Goal: Book appointment/travel/reservation

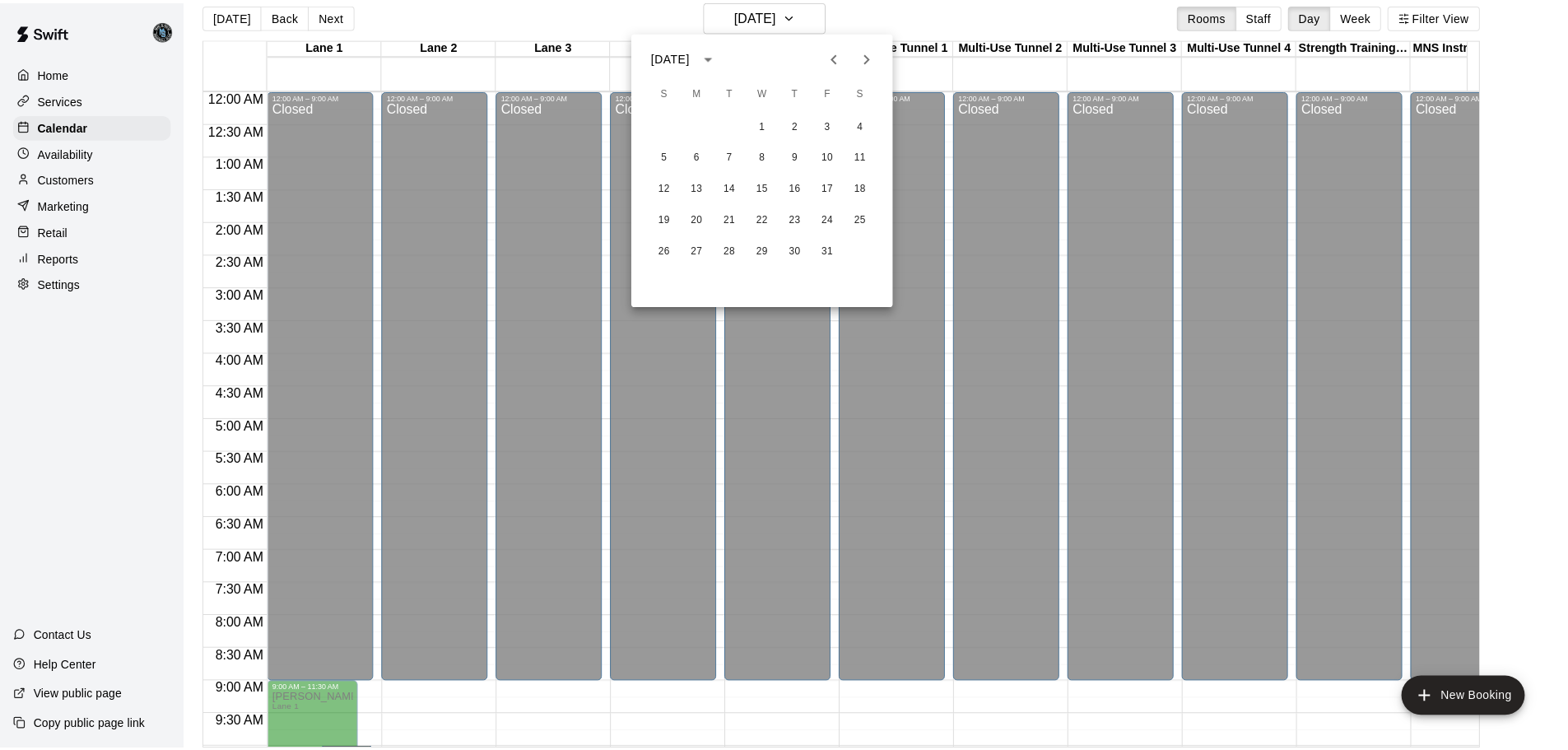
scroll to position [539, 627]
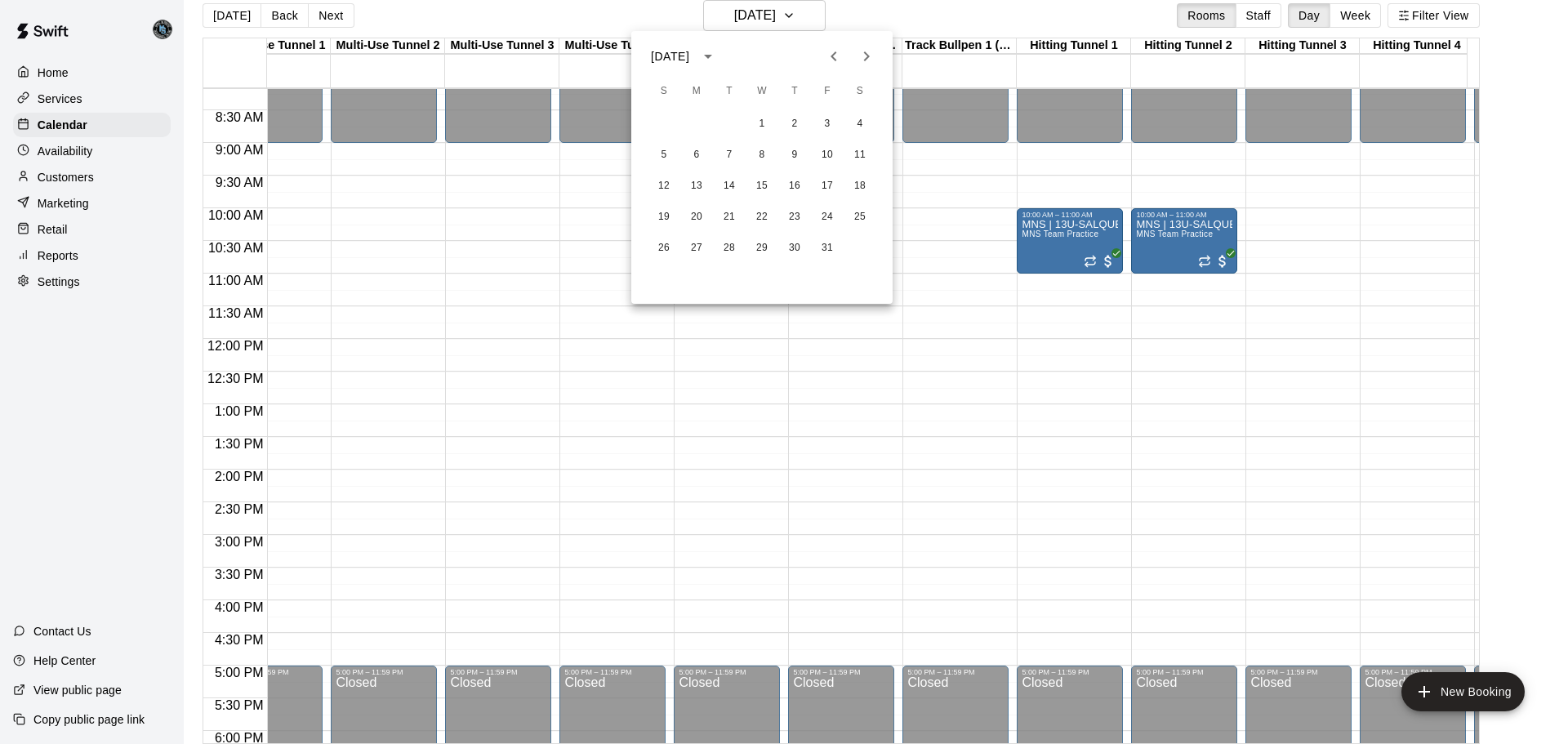
click at [833, 57] on icon "Previous month" at bounding box center [834, 57] width 20 height 20
click at [695, 121] on button "1" at bounding box center [696, 124] width 29 height 29
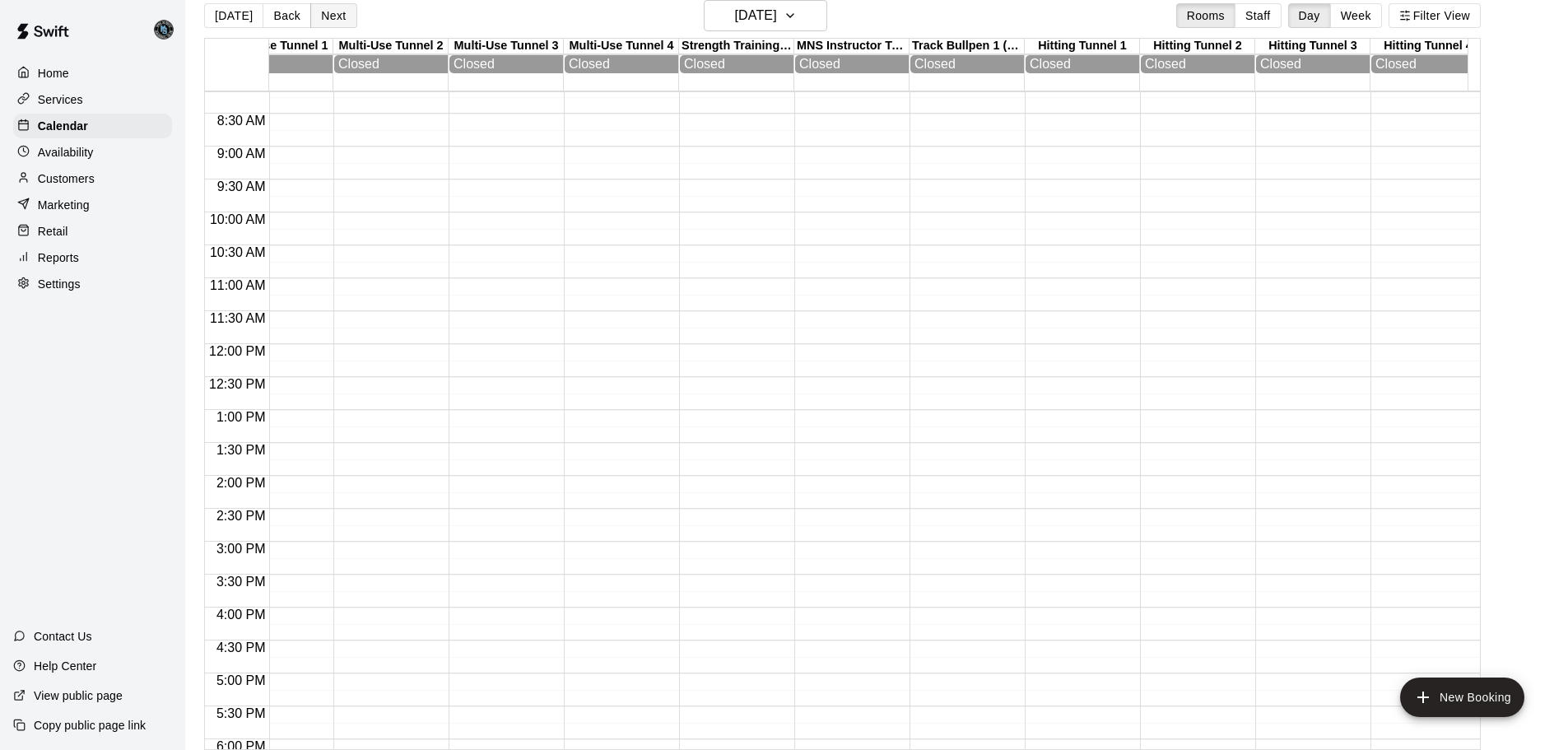
click at [335, 18] on button "Next" at bounding box center [333, 15] width 46 height 24
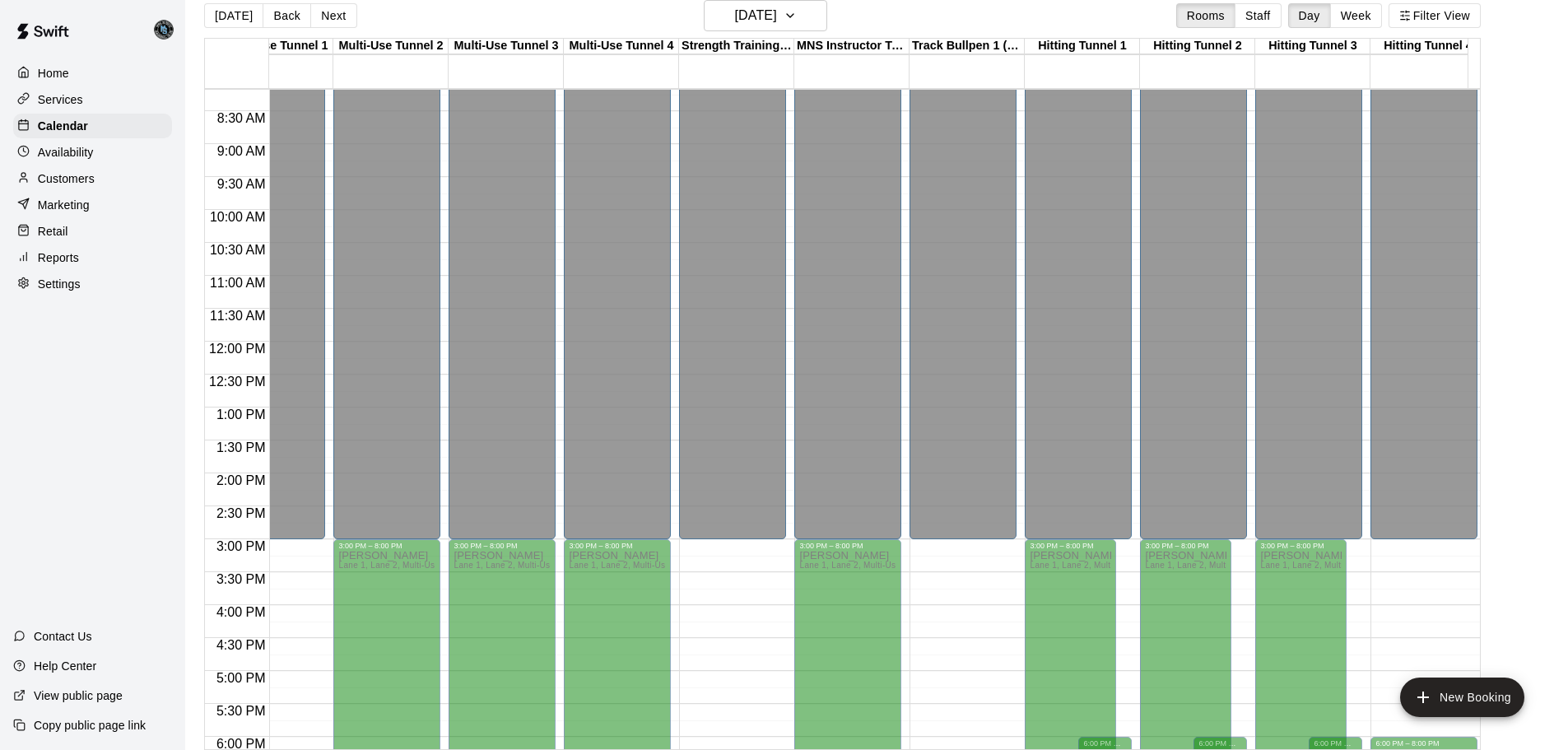
click at [75, 154] on p "Availability" at bounding box center [65, 153] width 56 height 17
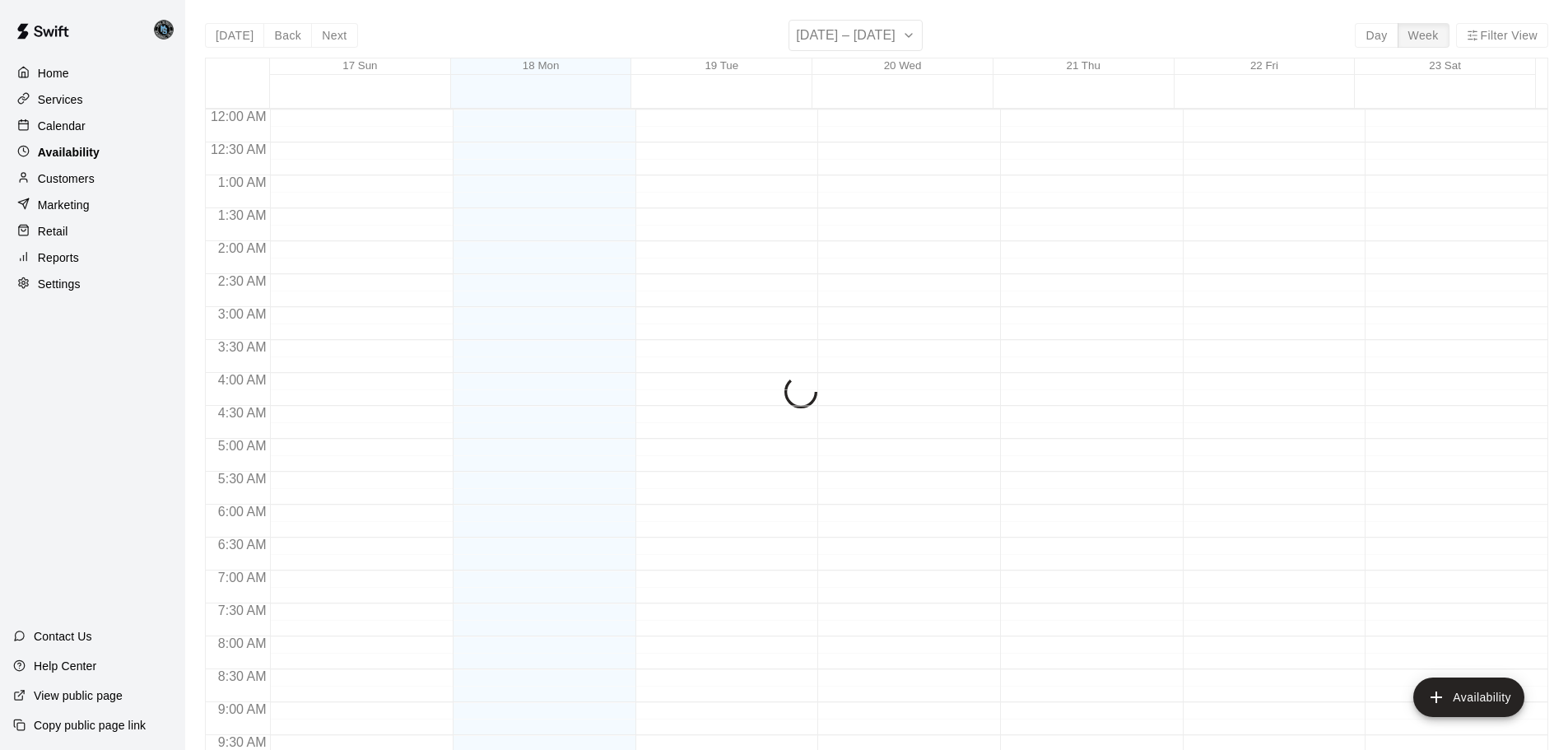
scroll to position [922, 0]
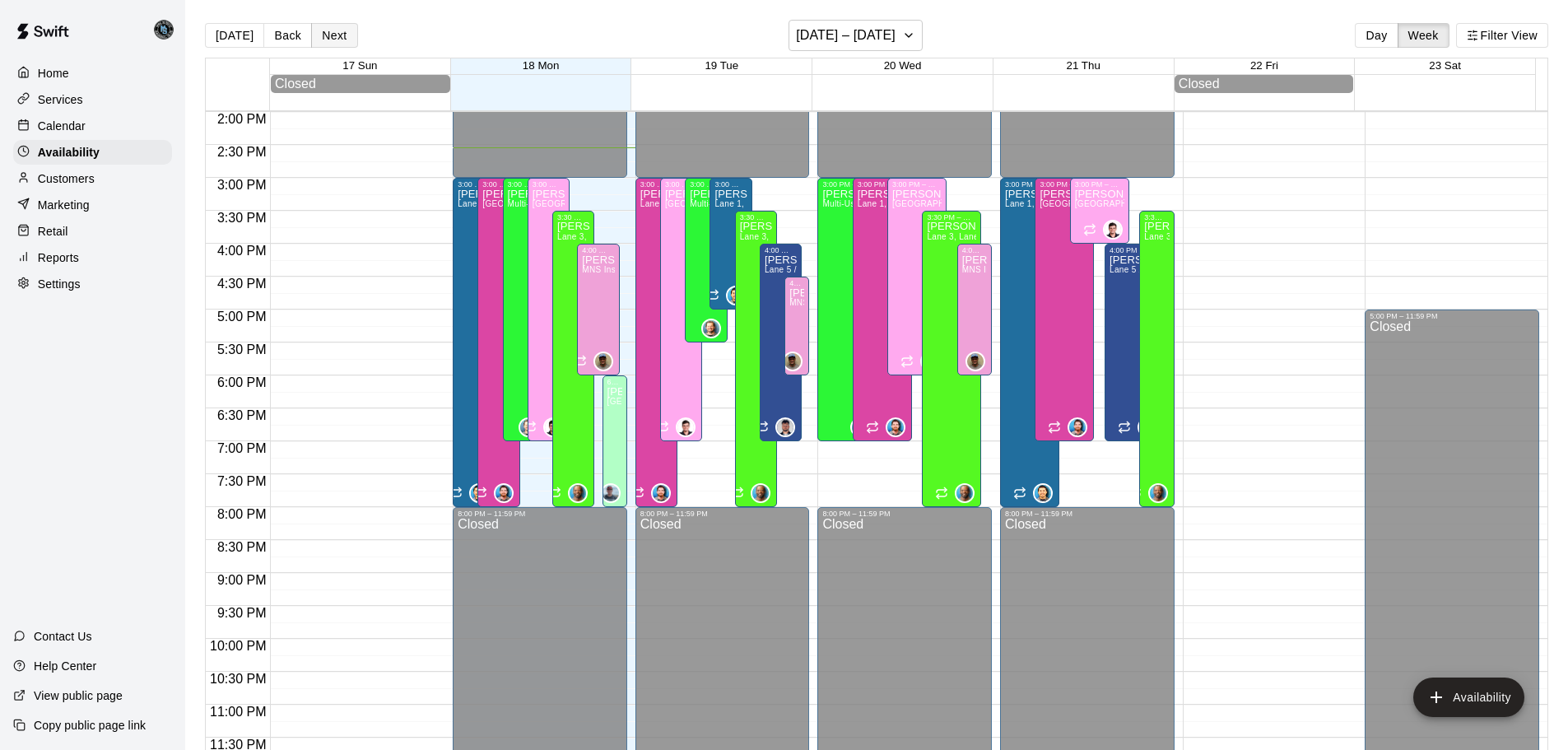
click at [328, 37] on button "Next" at bounding box center [334, 34] width 46 height 24
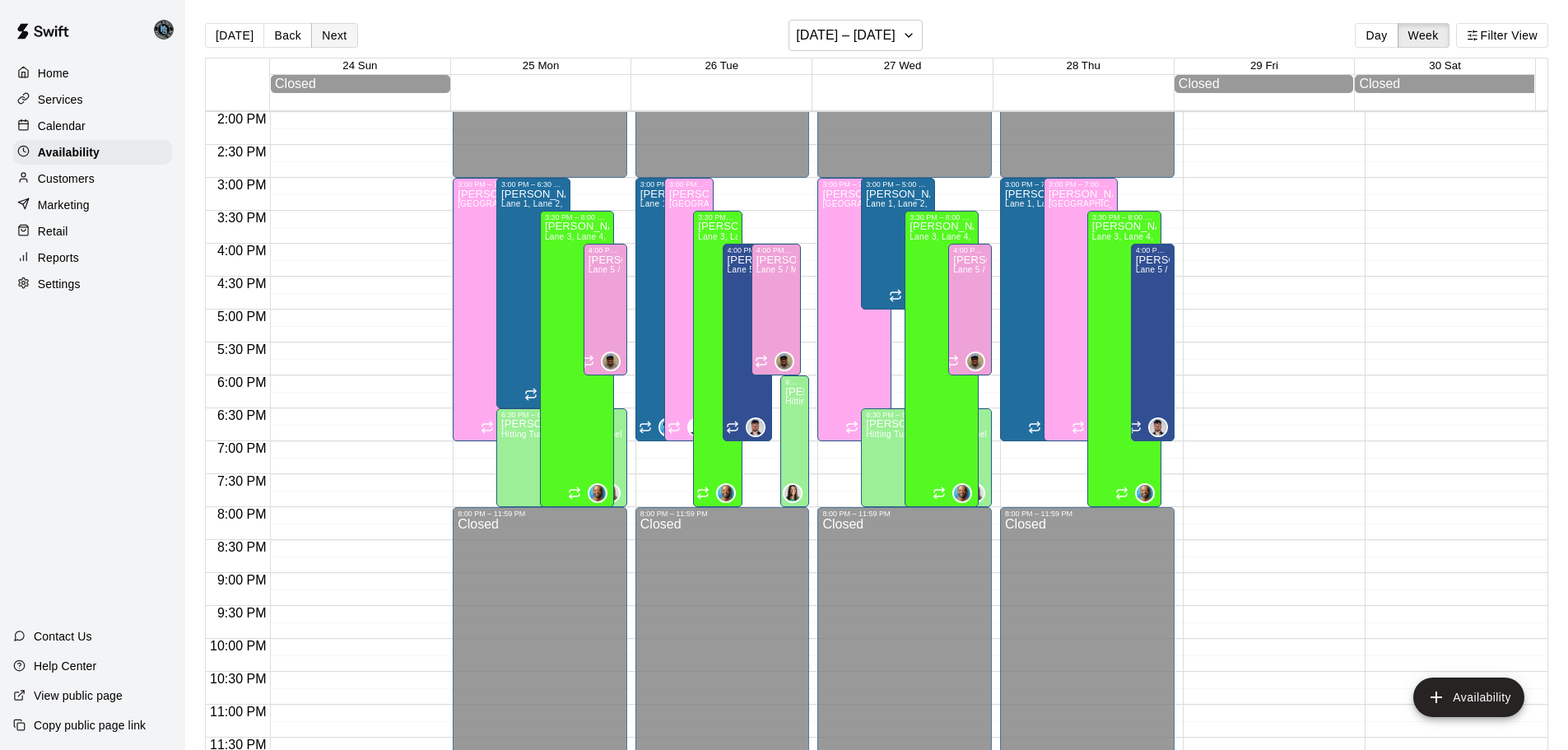
click at [328, 37] on button "Next" at bounding box center [334, 34] width 46 height 24
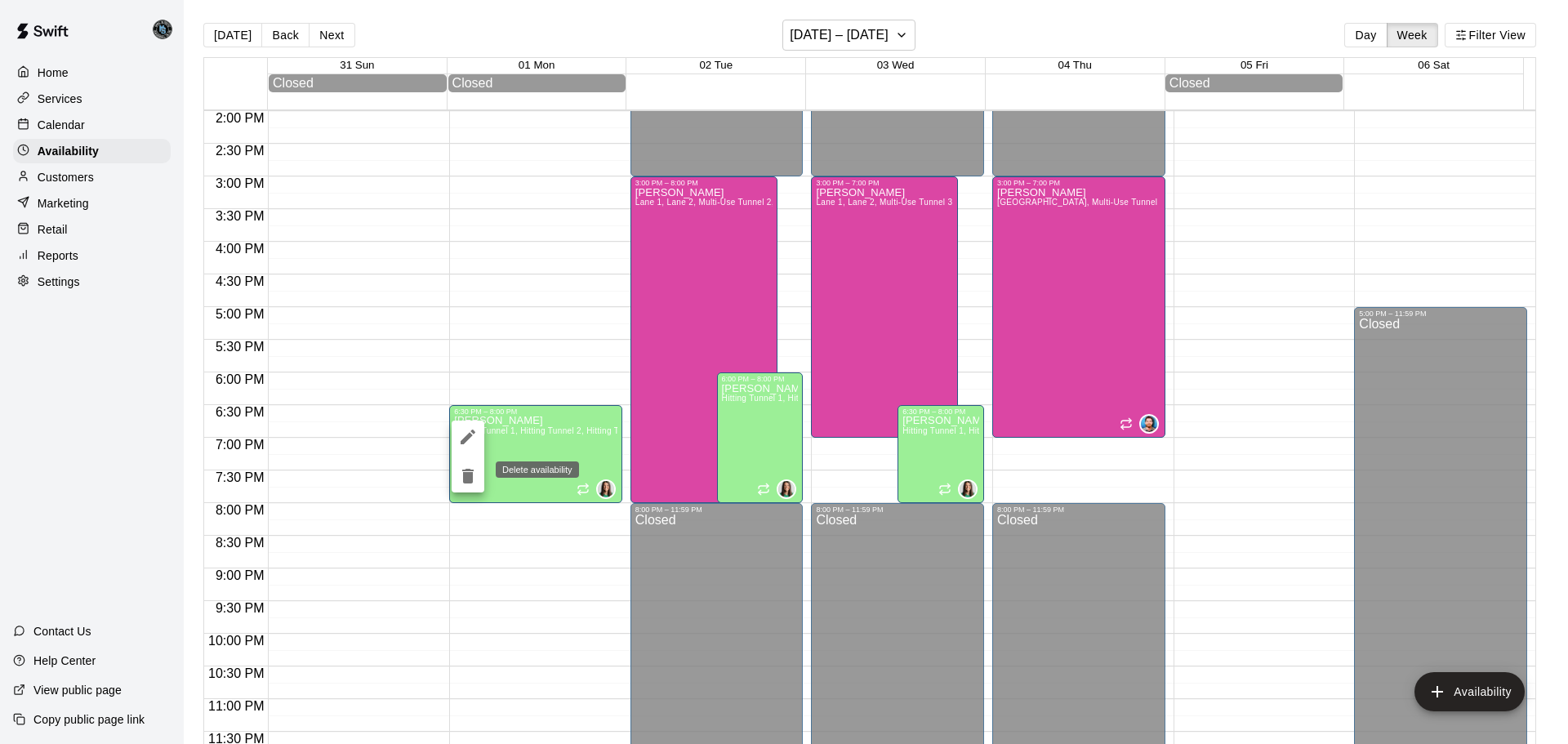
click at [464, 479] on icon "delete" at bounding box center [468, 476] width 12 height 15
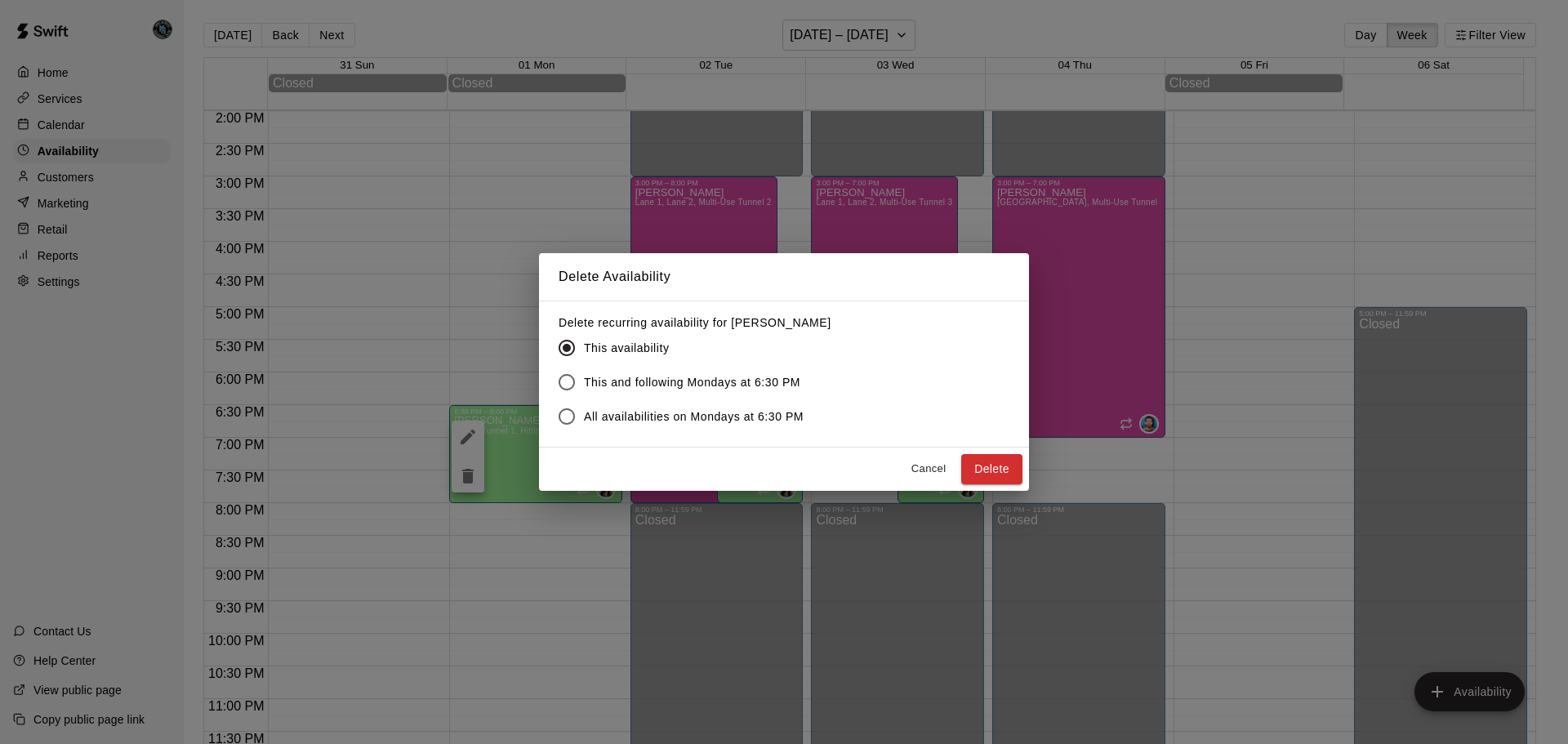
click at [670, 384] on span "This and following Mondays at 6:30 PM" at bounding box center [692, 383] width 216 height 17
click at [993, 469] on button "Delete" at bounding box center [992, 469] width 62 height 30
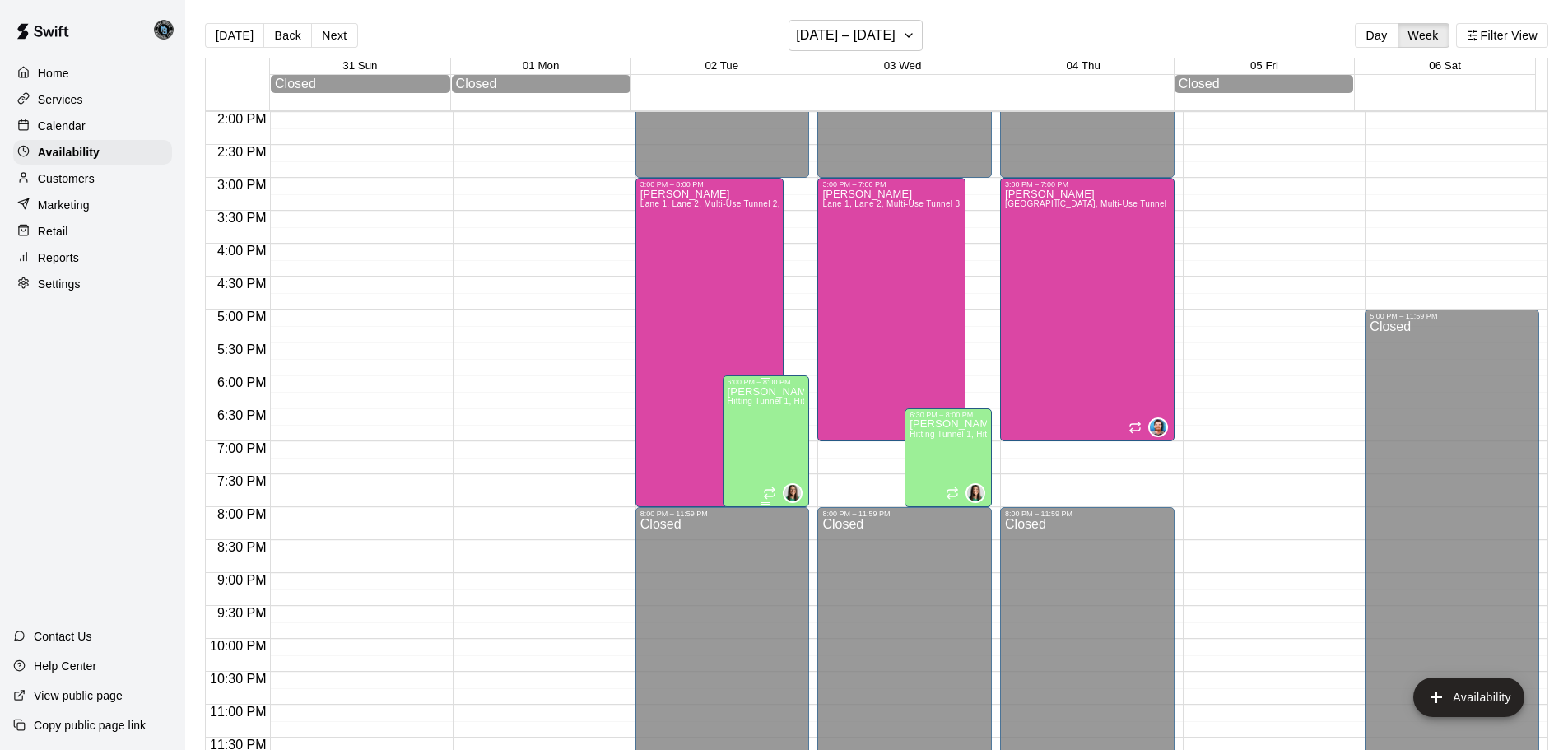
click at [766, 450] on div "[PERSON_NAME] Hitting Tunnel 1, Hitting Tunnel 2, Hitting Tunnel 3, Hitting Tun…" at bounding box center [766, 761] width 77 height 750
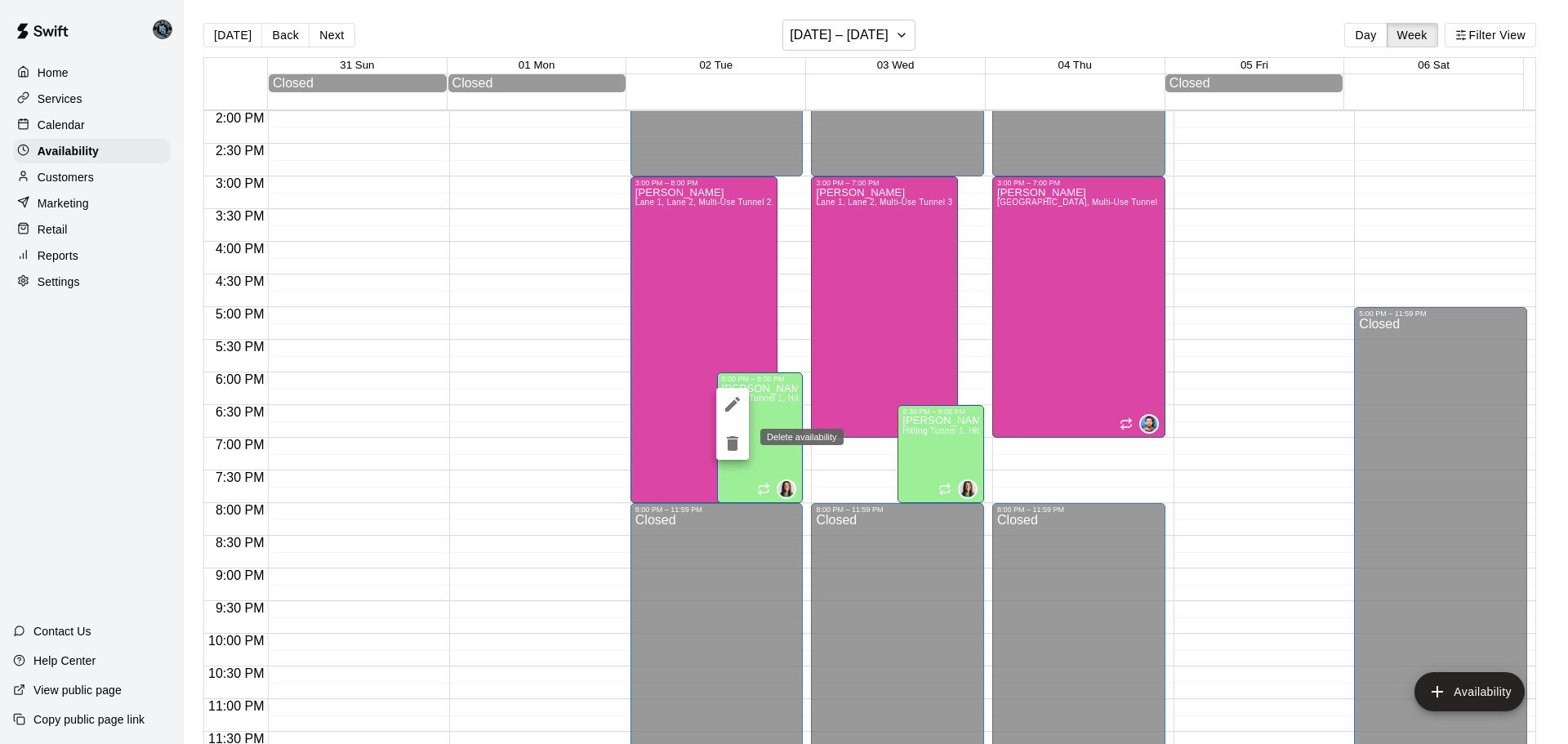
click at [732, 444] on icon "delete" at bounding box center [733, 444] width 12 height 15
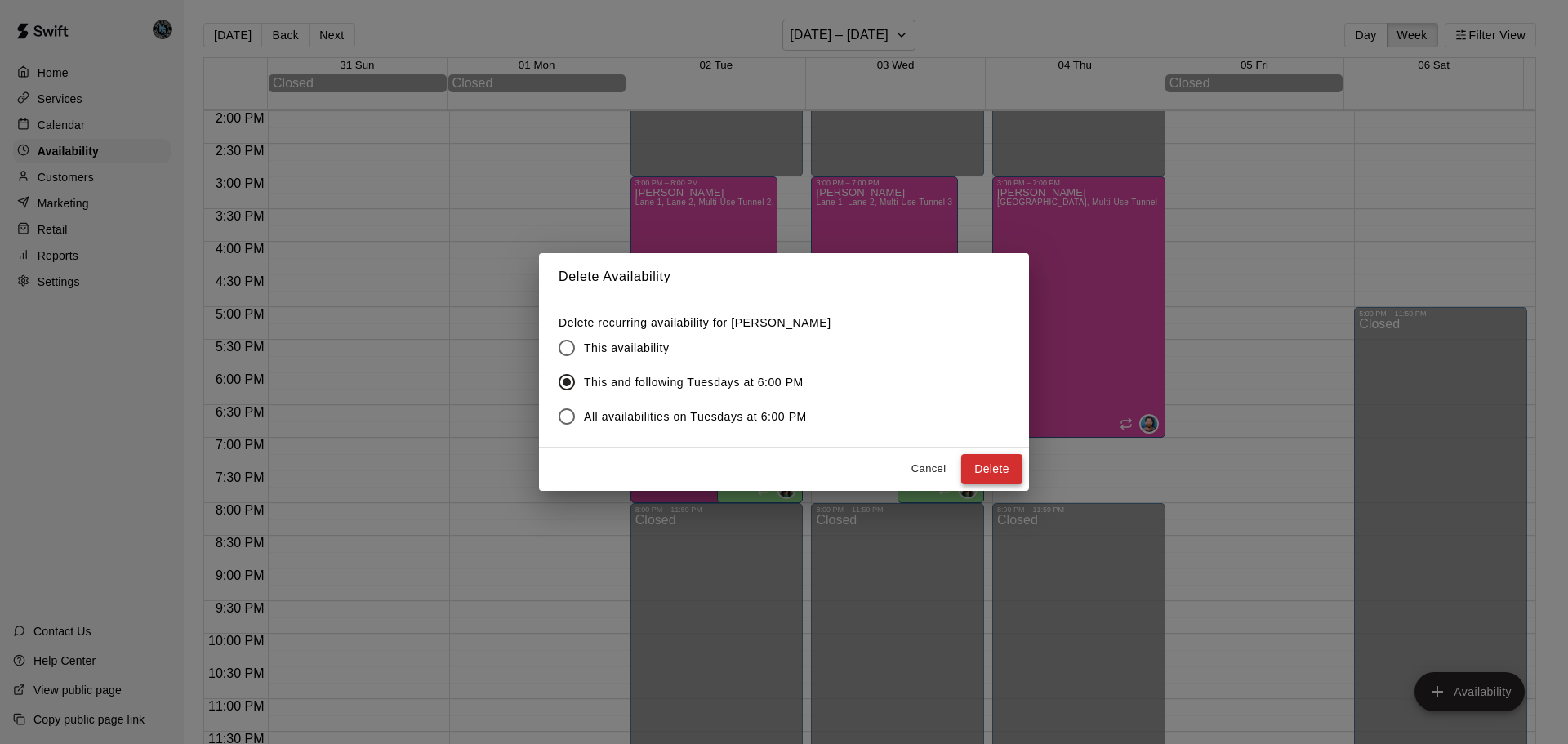
click at [995, 470] on button "Delete" at bounding box center [992, 469] width 62 height 30
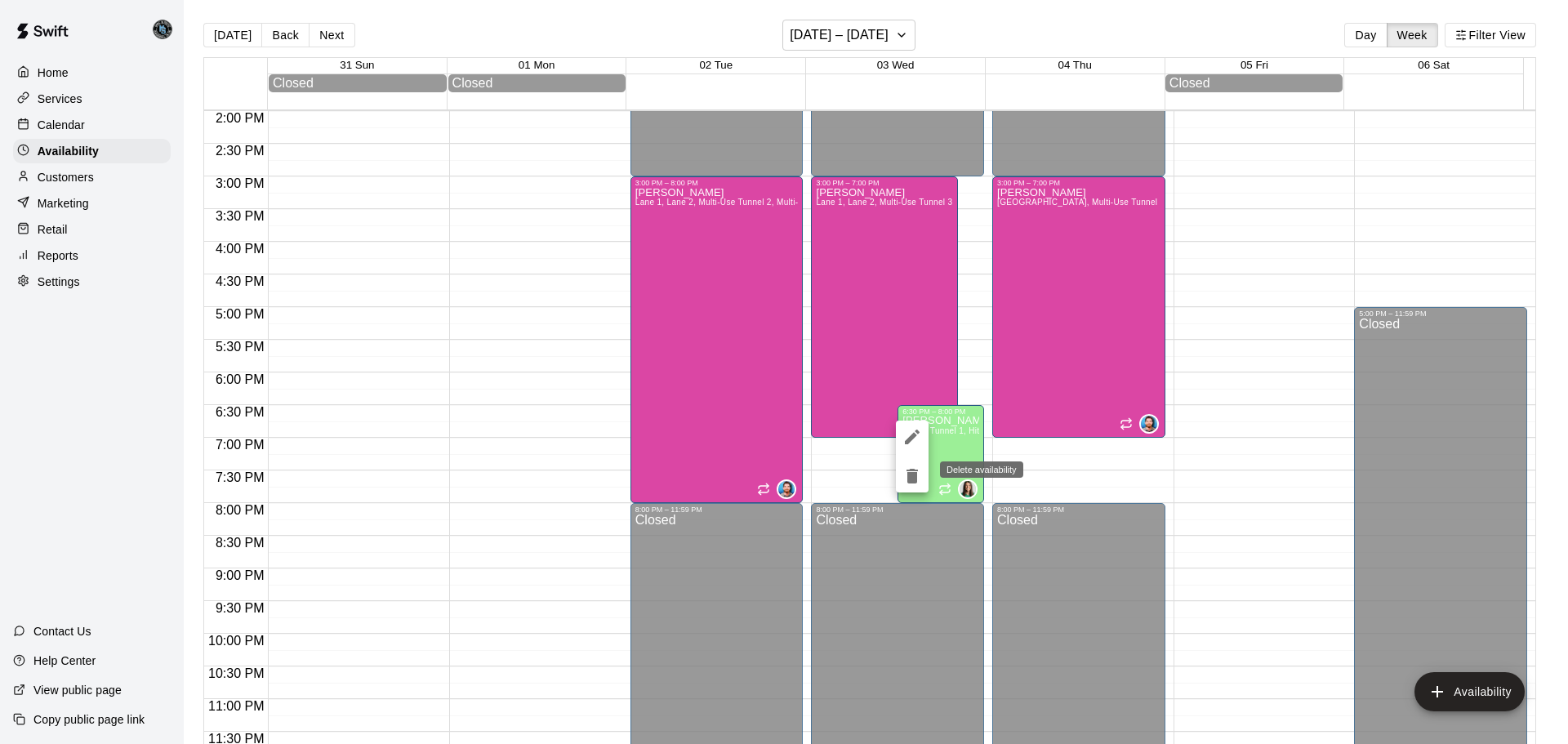
click at [912, 475] on icon "delete" at bounding box center [913, 476] width 12 height 15
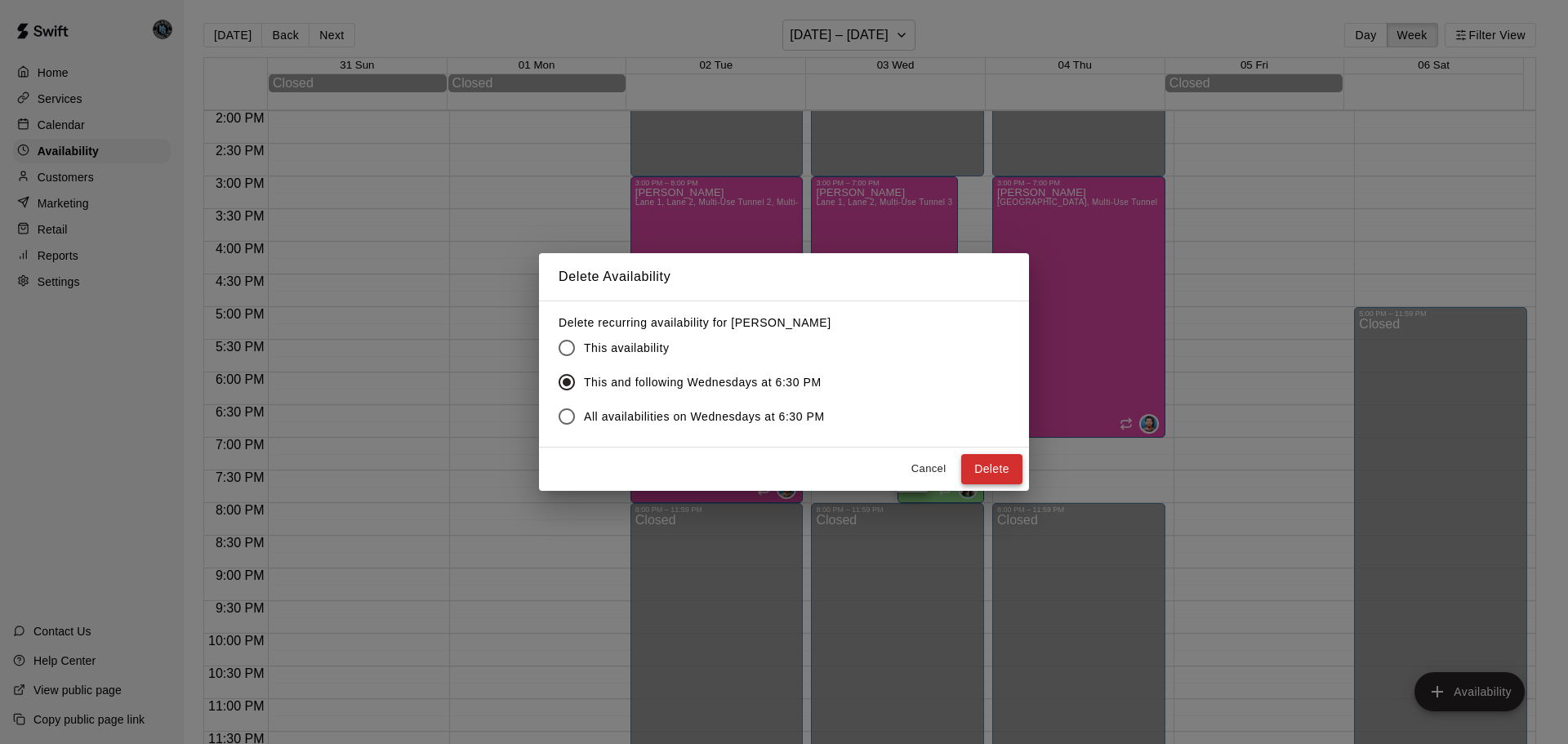
click at [978, 473] on button "Delete" at bounding box center [992, 469] width 62 height 30
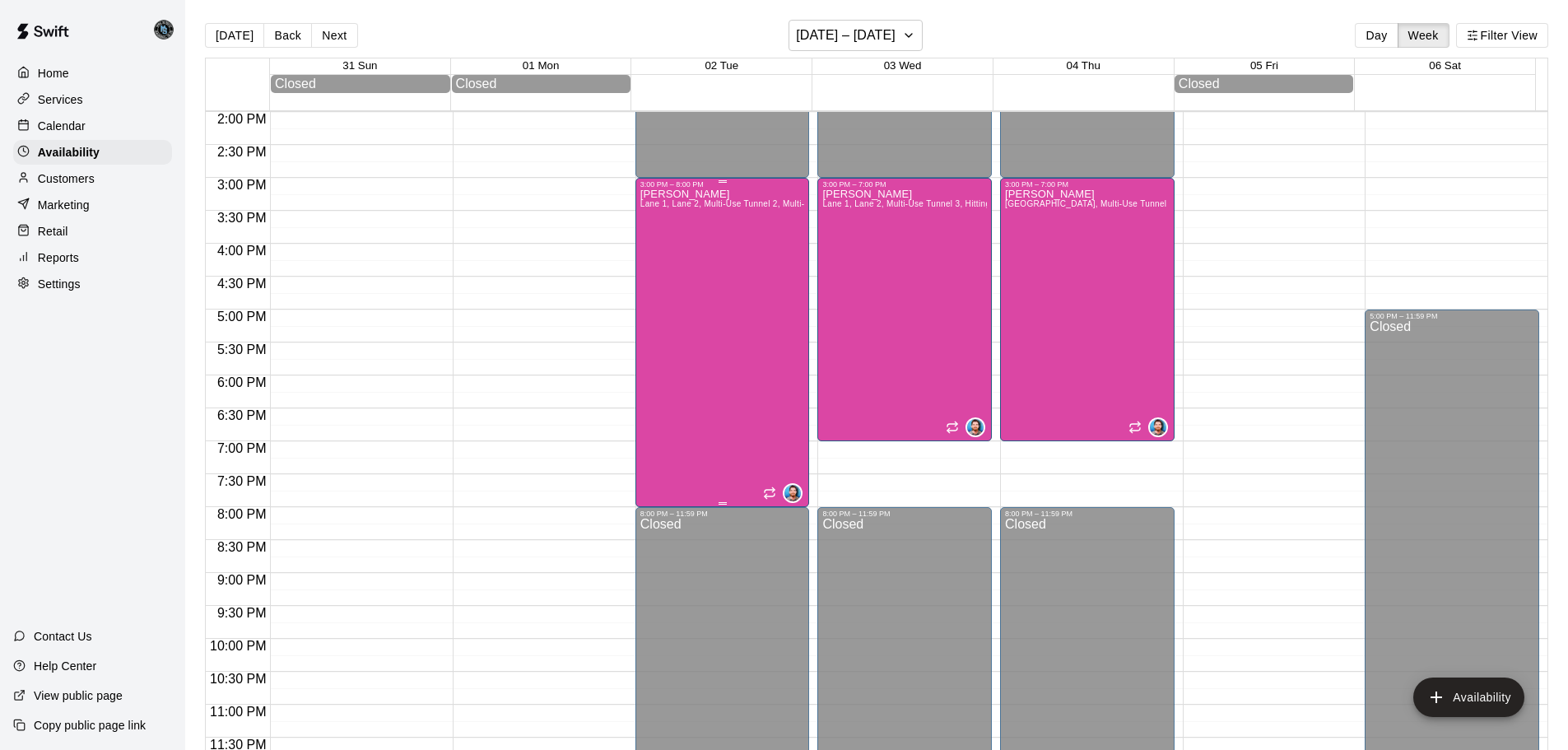
click at [766, 255] on div "[PERSON_NAME] [PERSON_NAME] 1, [PERSON_NAME] 2, Multi-Use Tunnel 2, Multi-Use T…" at bounding box center [723, 564] width 164 height 750
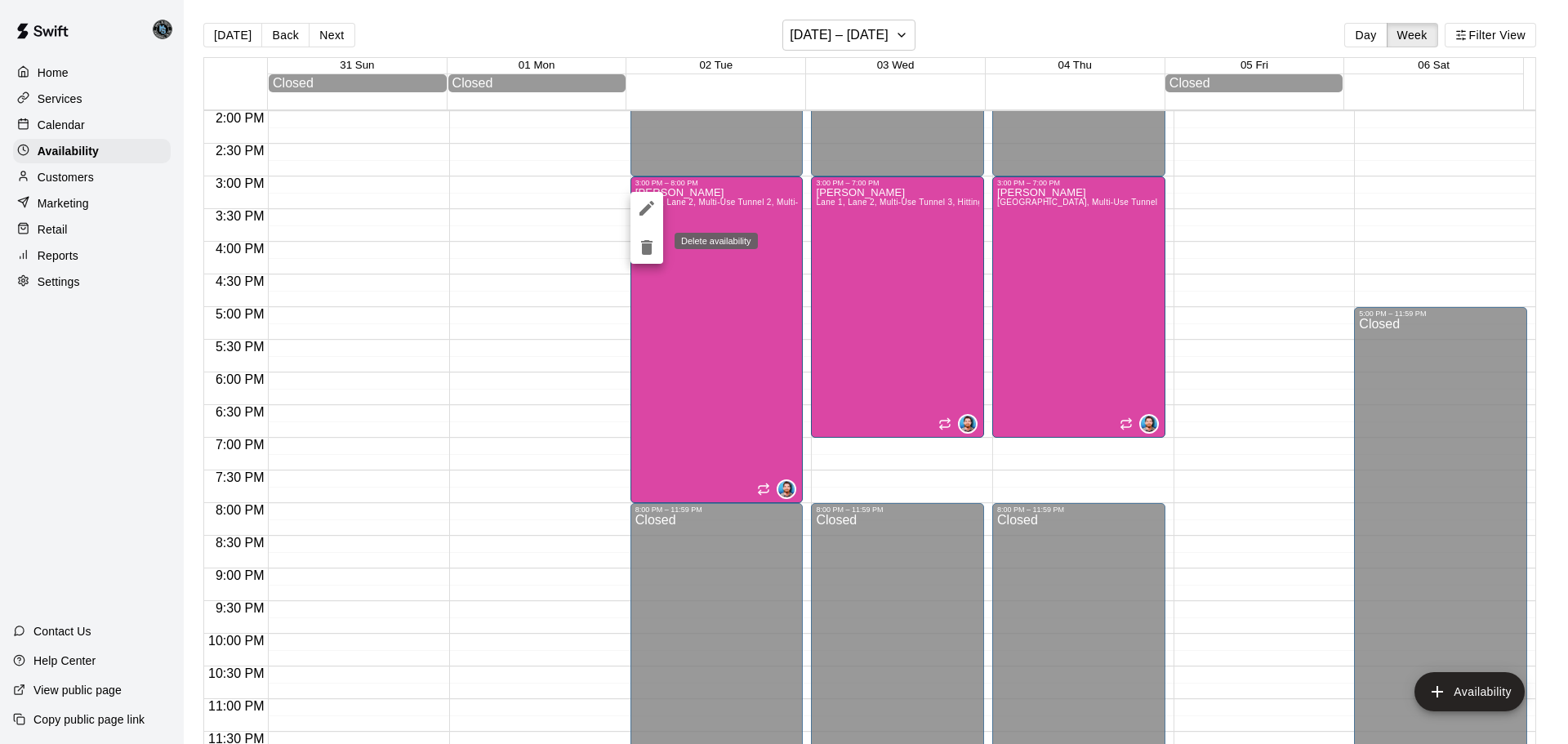
click at [651, 247] on icon "delete" at bounding box center [647, 248] width 12 height 15
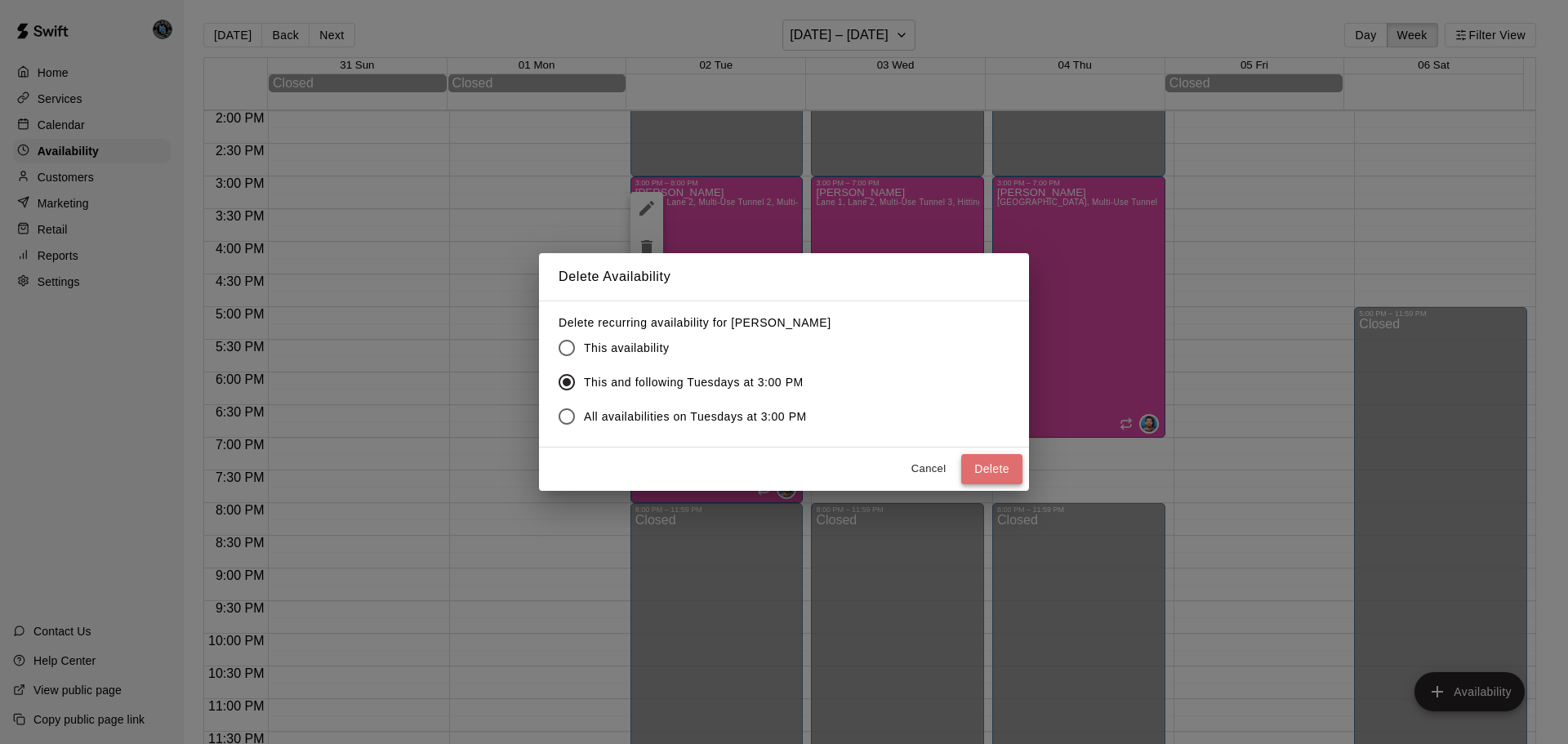
click at [987, 466] on button "Delete" at bounding box center [992, 469] width 62 height 30
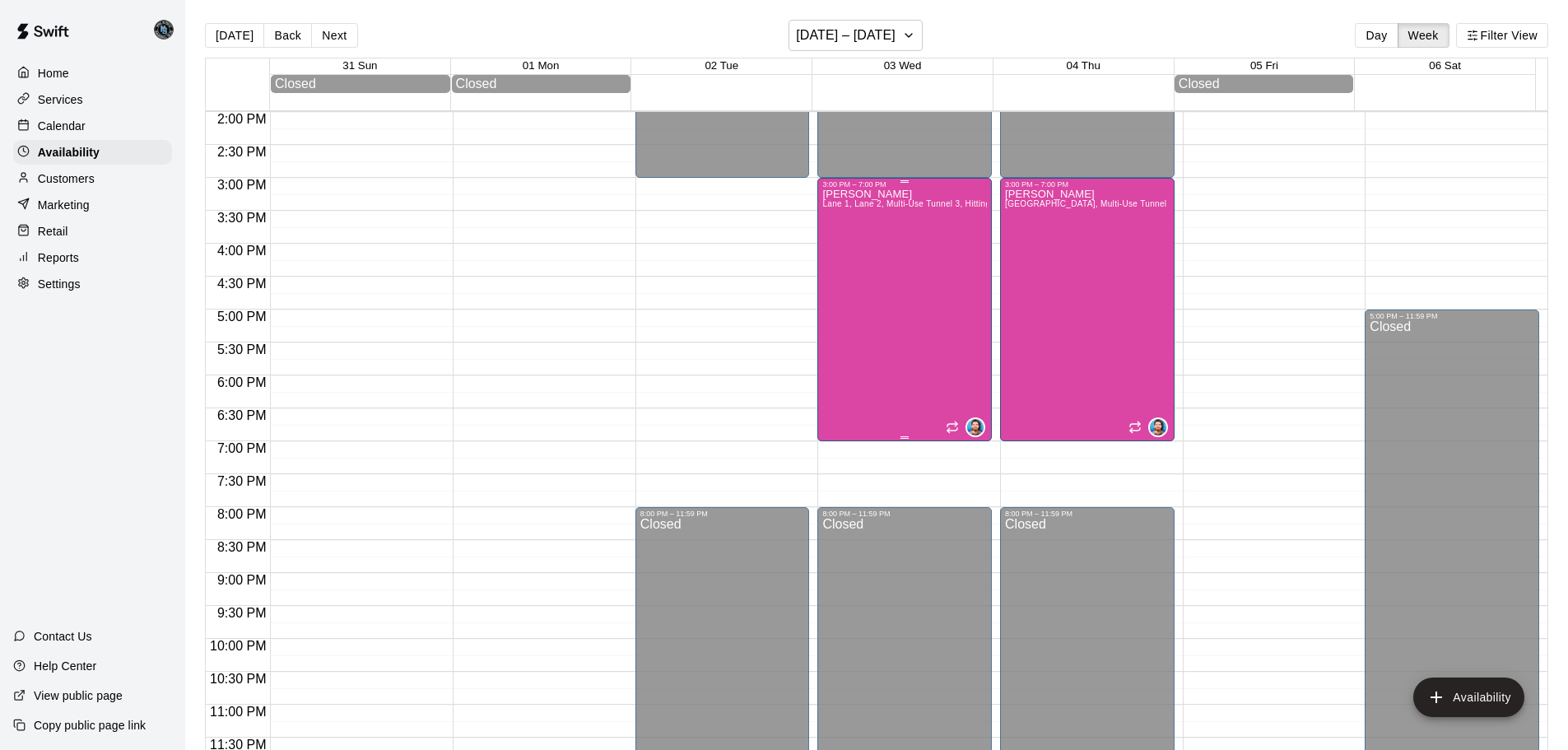
click at [893, 242] on div "[PERSON_NAME] [PERSON_NAME] 1, [PERSON_NAME] 2, Multi-Use Tunnel 3, Hitting Tun…" at bounding box center [905, 564] width 164 height 750
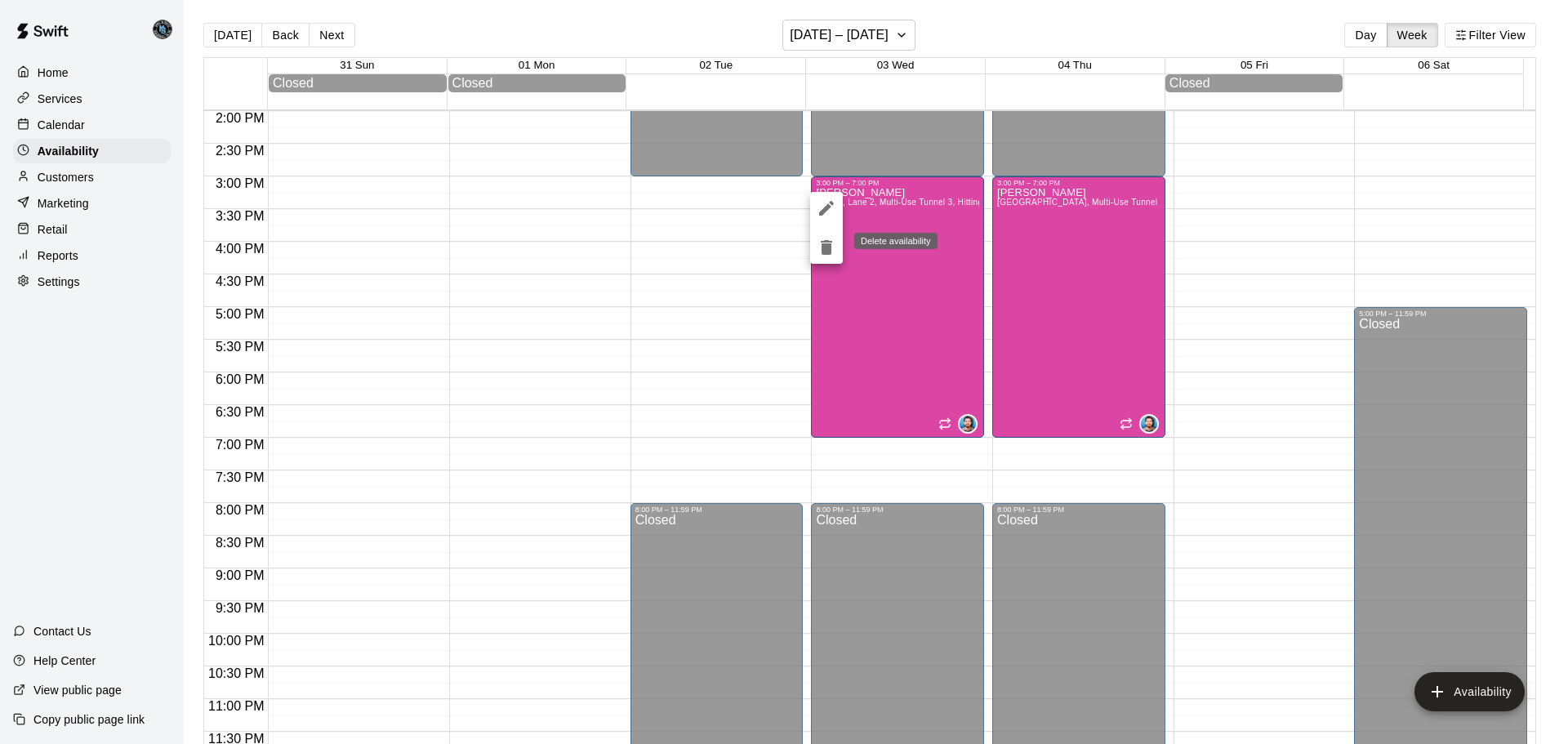
click at [824, 246] on icon "delete" at bounding box center [827, 248] width 12 height 15
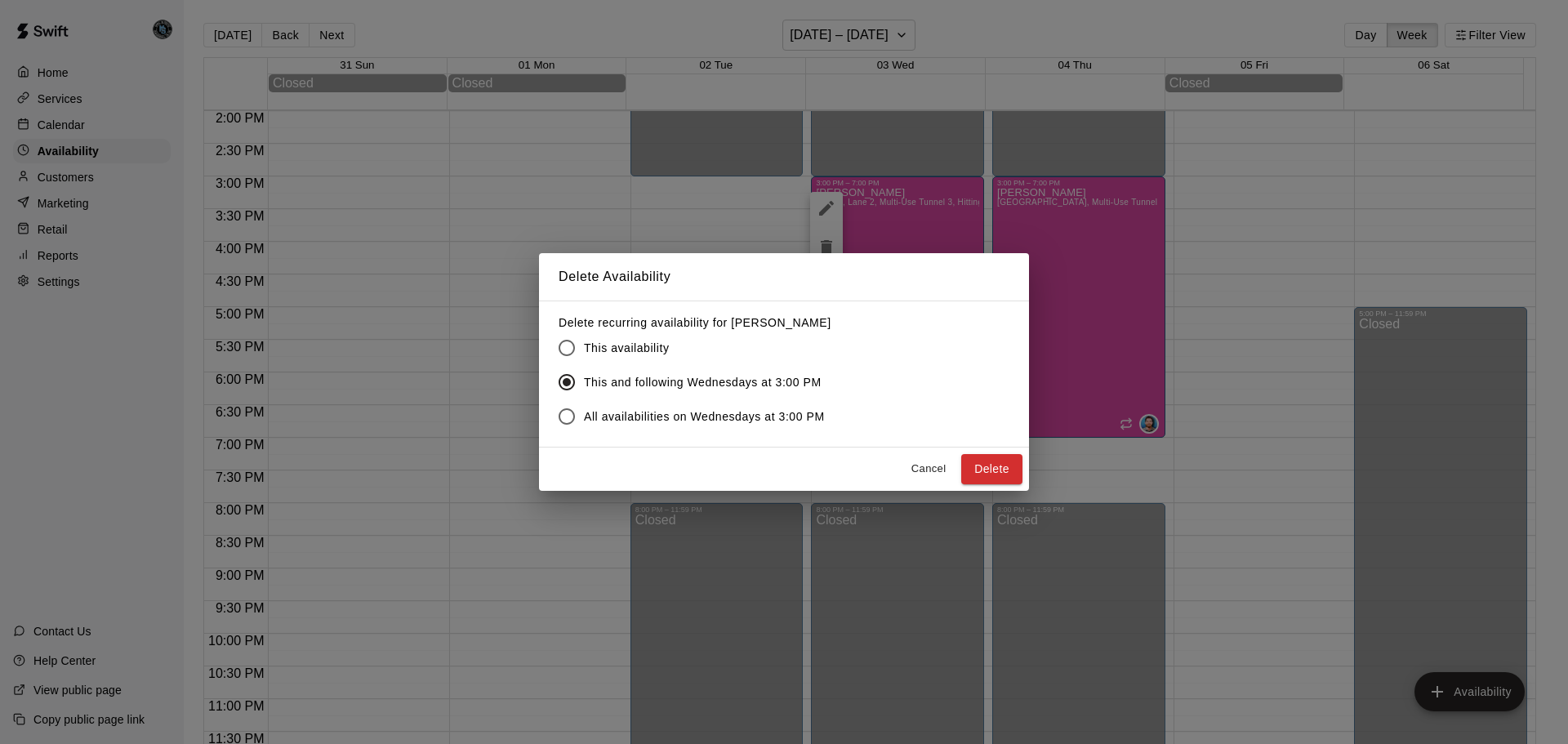
click at [977, 469] on button "Delete" at bounding box center [992, 469] width 62 height 30
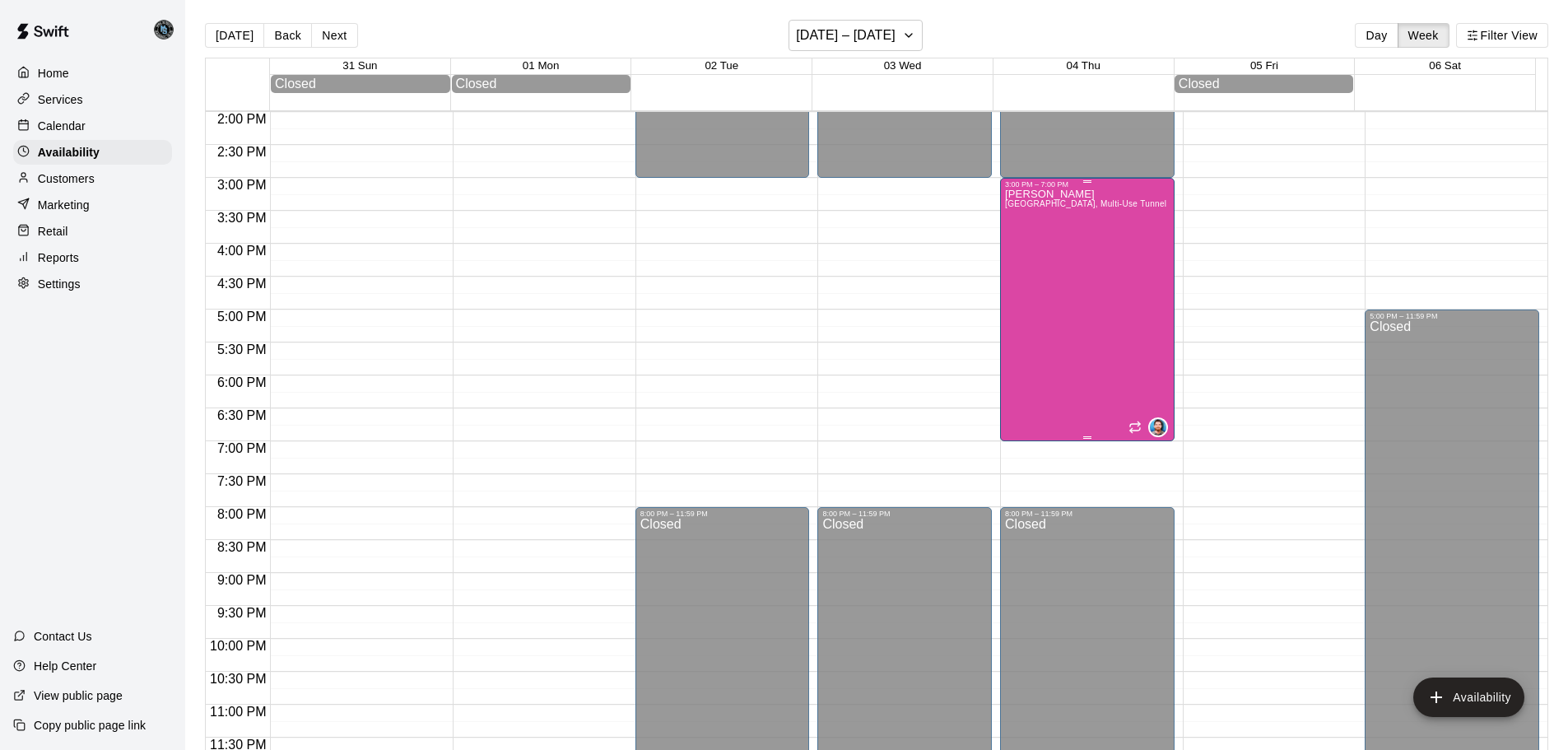
click at [1109, 301] on div "[PERSON_NAME][GEOGRAPHIC_DATA][PERSON_NAME][PERSON_NAME], [PERSON_NAME] 3, Mult…" at bounding box center [1088, 564] width 164 height 750
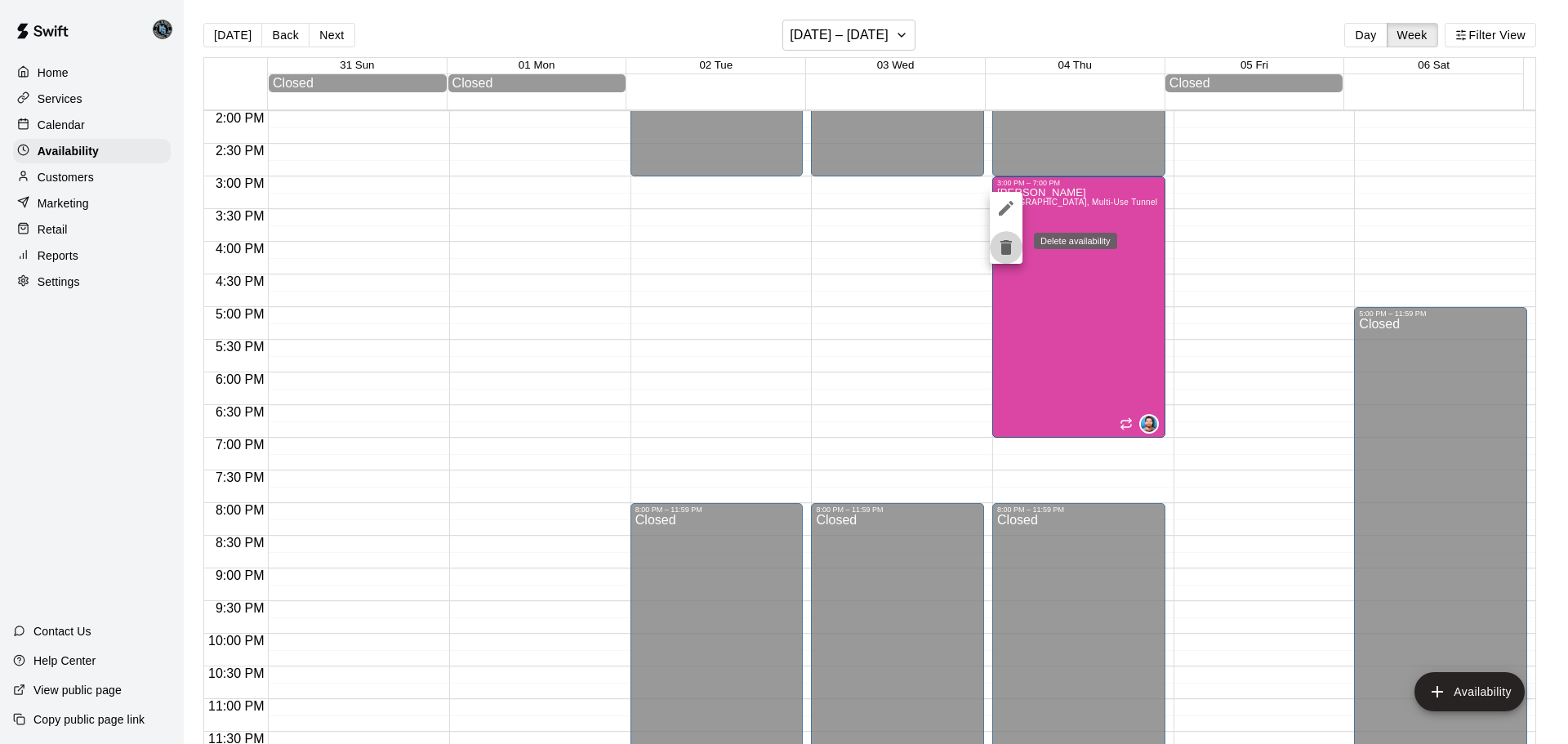
click at [1011, 250] on icon "delete" at bounding box center [1007, 248] width 12 height 15
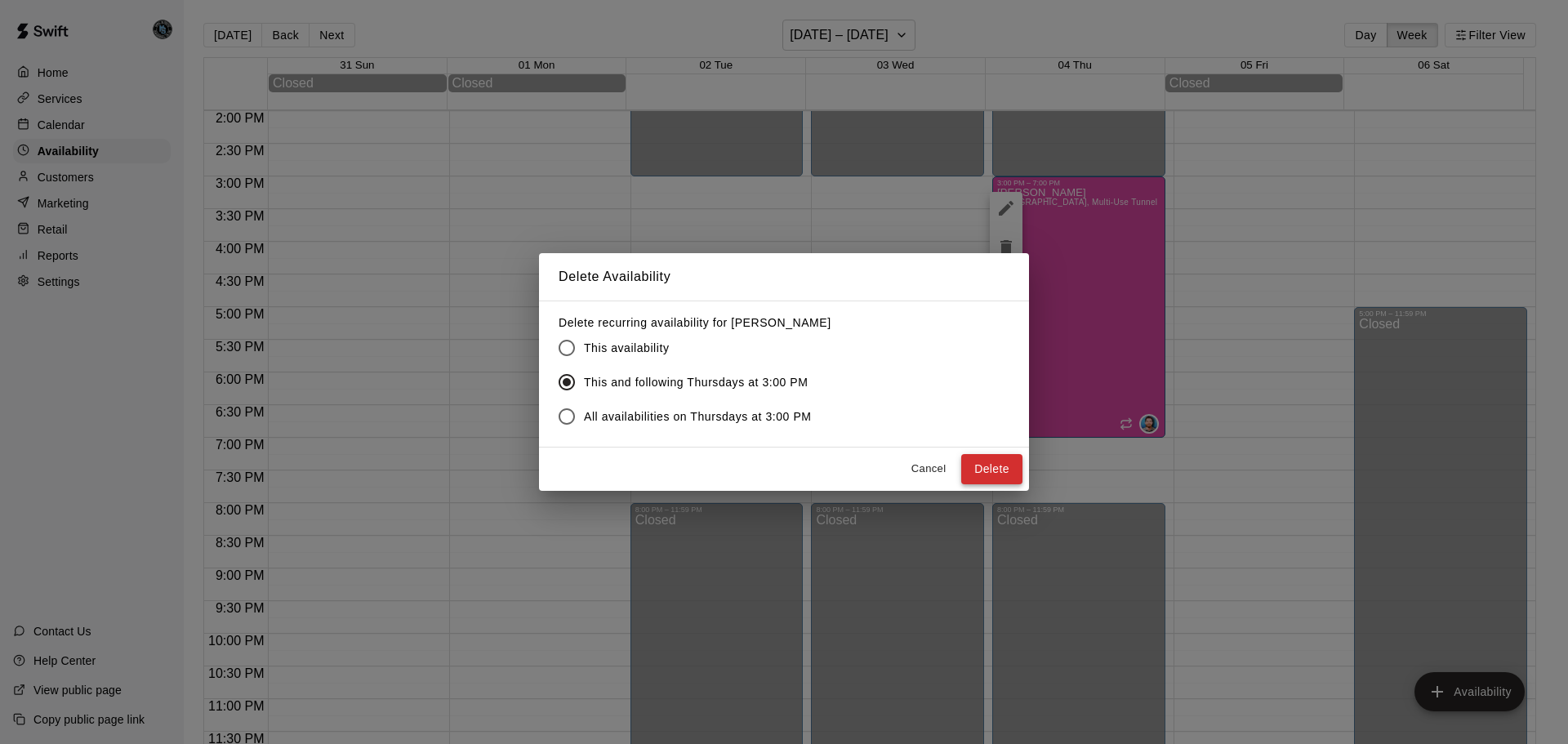
click at [992, 475] on button "Delete" at bounding box center [992, 469] width 62 height 30
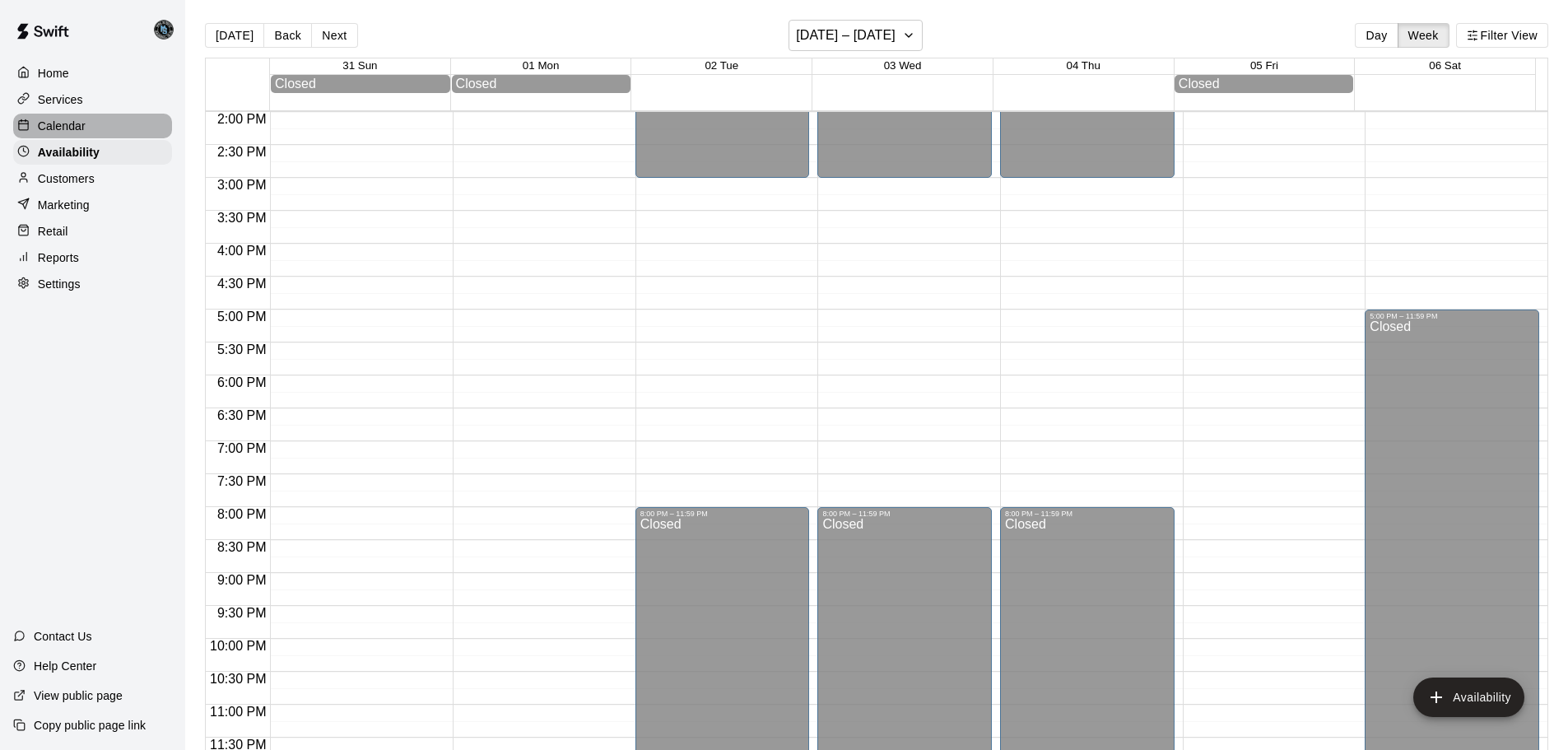
click at [73, 129] on p "Calendar" at bounding box center [61, 126] width 48 height 17
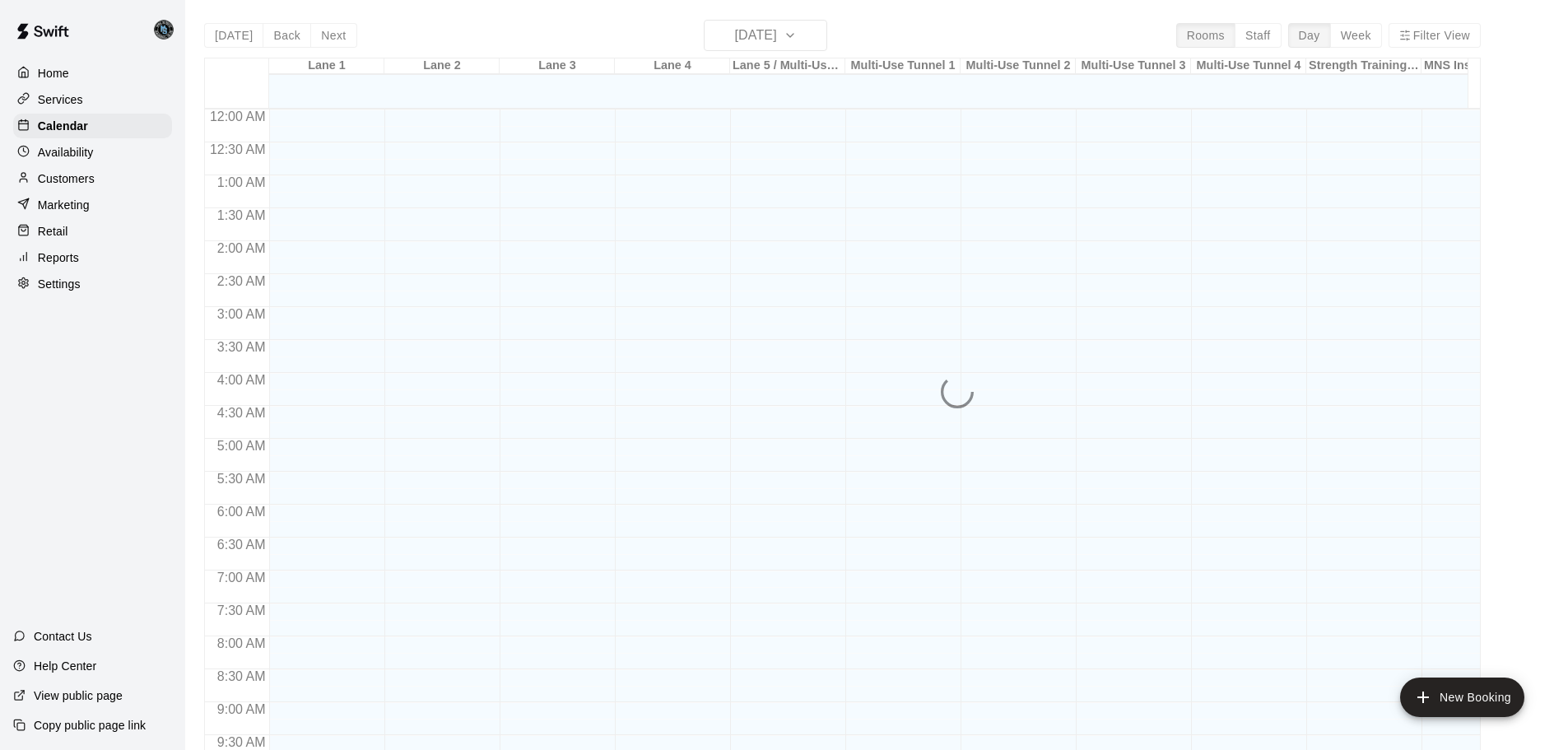
scroll to position [872, 0]
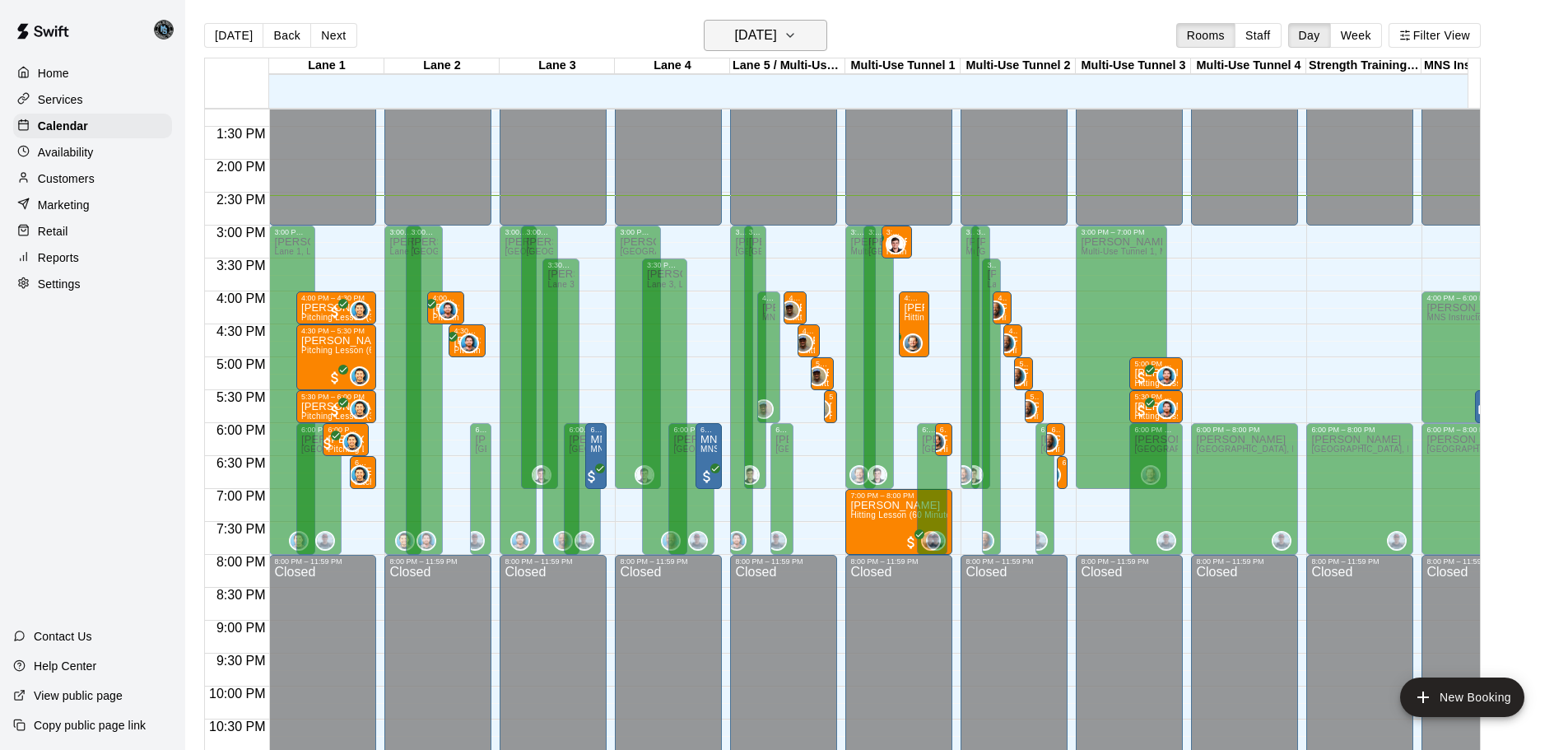
click at [777, 34] on h6 "[DATE]" at bounding box center [756, 34] width 42 height 23
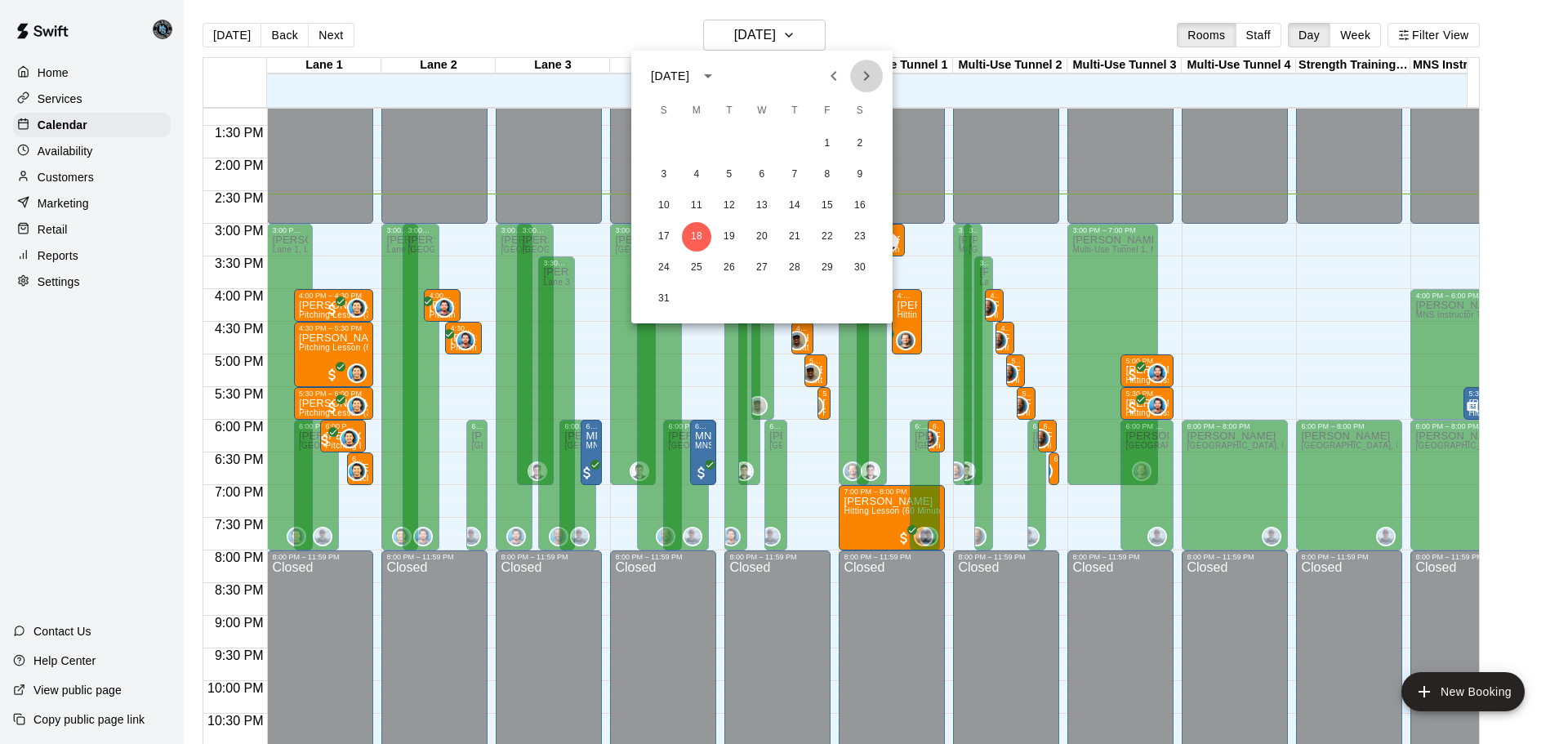
click at [867, 76] on icon "Next month" at bounding box center [867, 77] width 20 height 20
click at [726, 141] on button "2" at bounding box center [729, 143] width 29 height 29
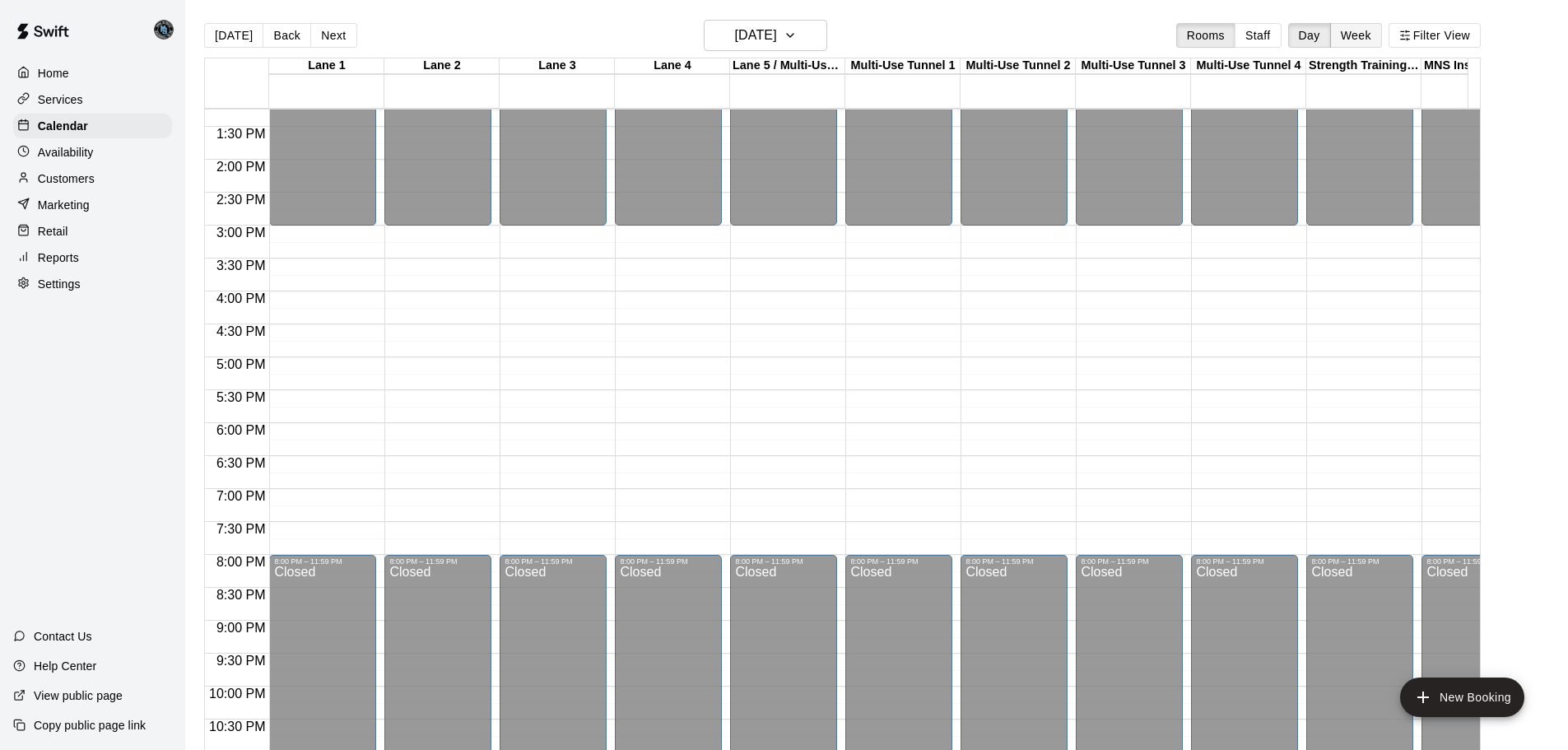
click at [1366, 36] on button "Week" at bounding box center [1356, 34] width 52 height 24
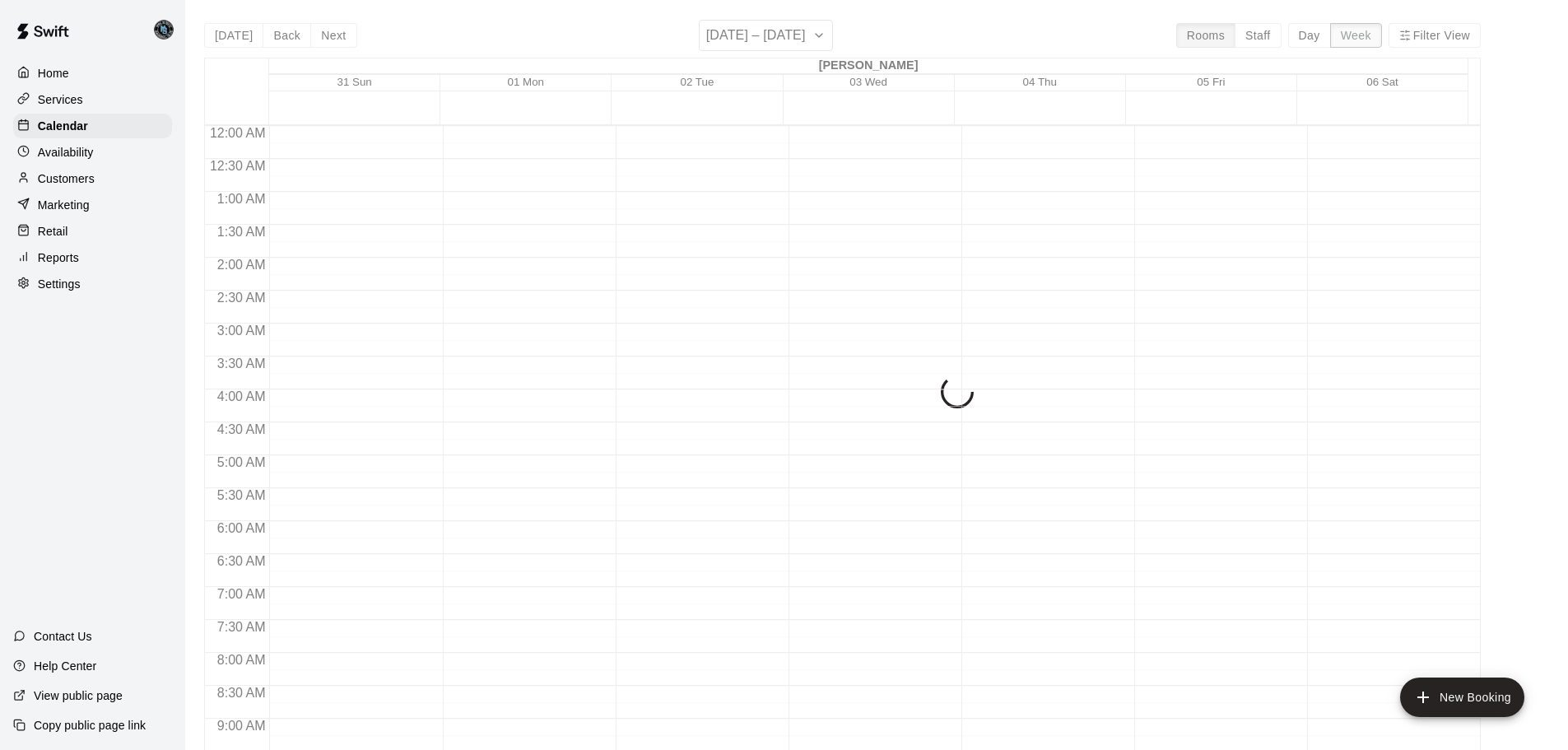
scroll to position [940, 0]
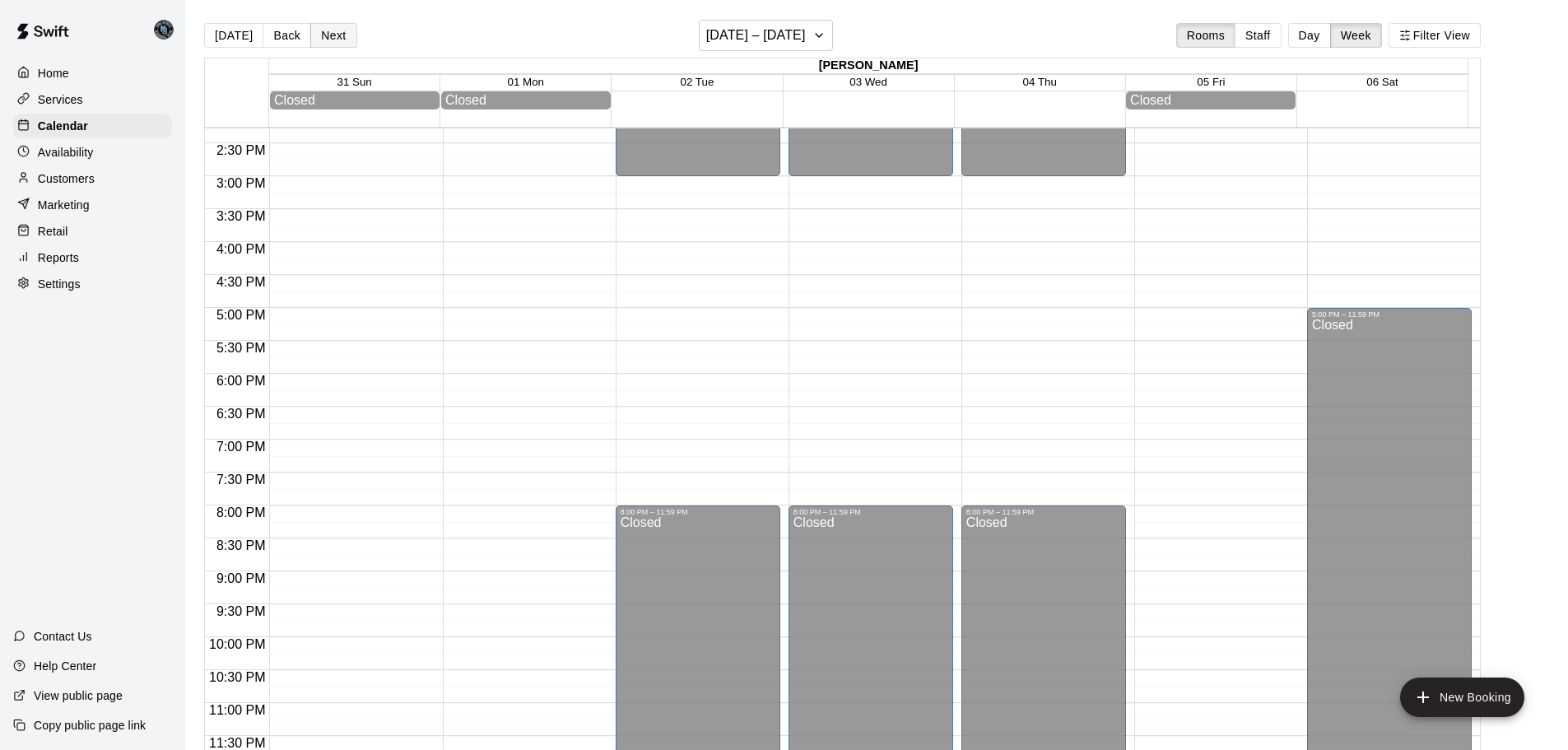
click at [340, 33] on button "Next" at bounding box center [333, 34] width 46 height 24
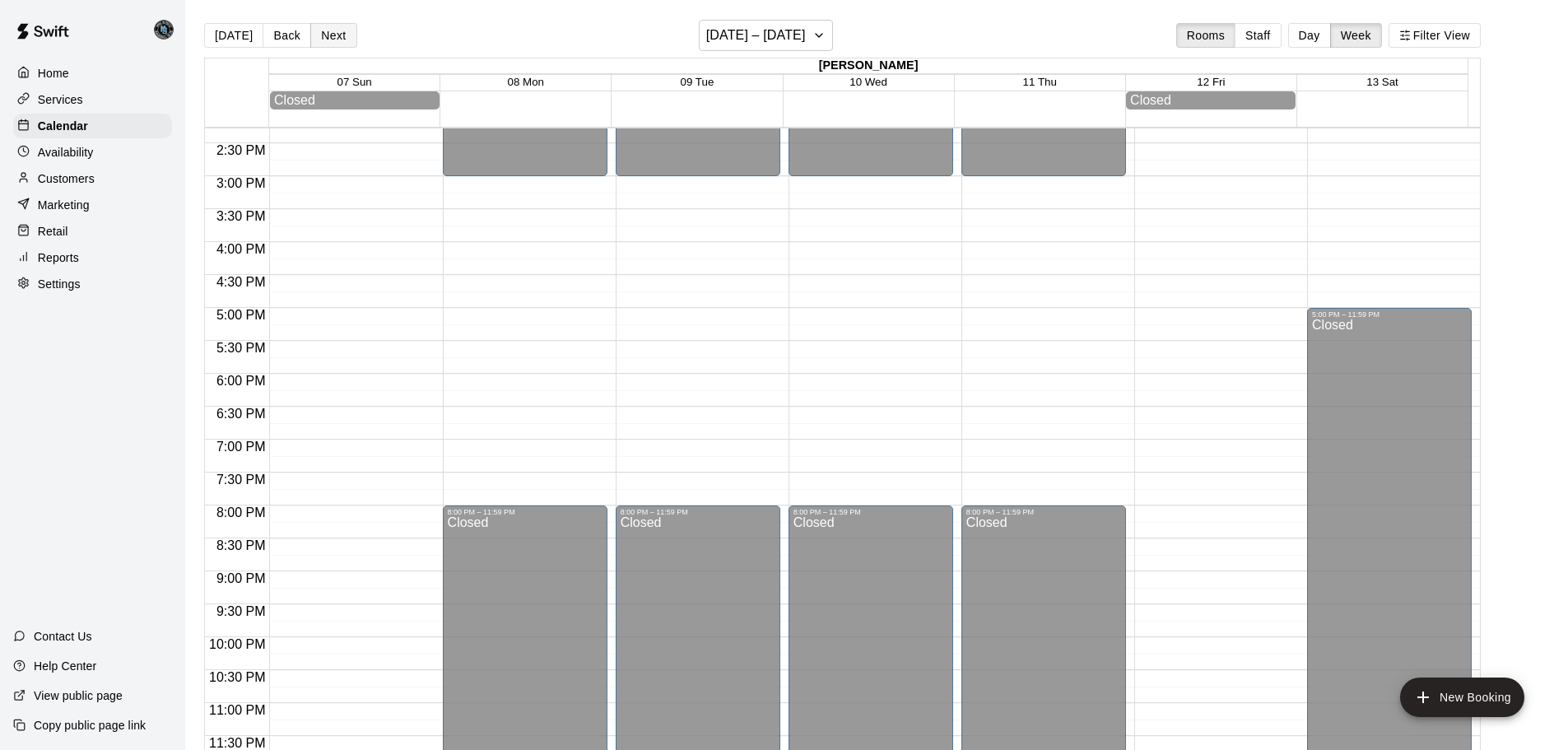
click at [340, 33] on button "Next" at bounding box center [333, 34] width 46 height 24
click at [232, 35] on button "[DATE]" at bounding box center [233, 34] width 60 height 24
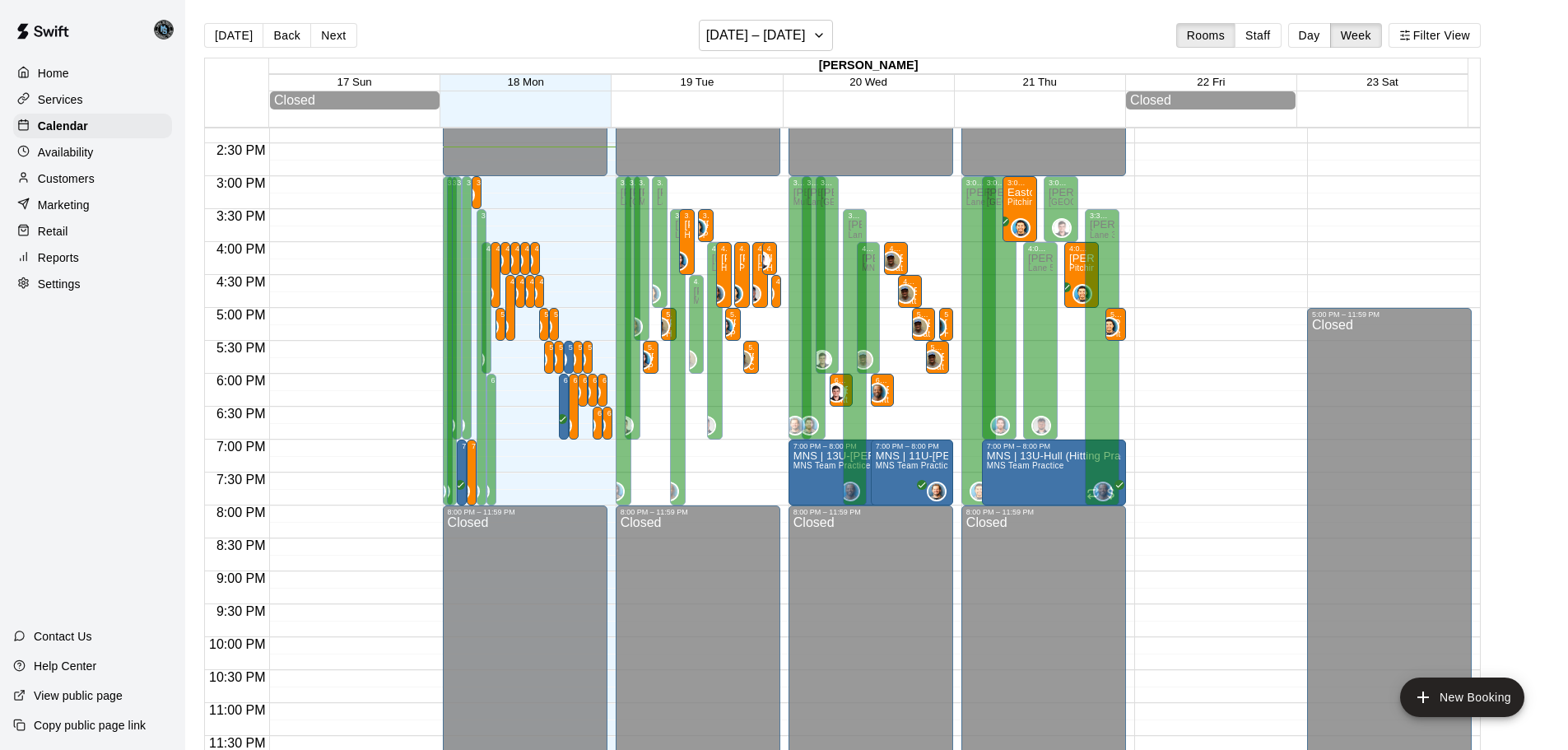
click at [44, 292] on p "Settings" at bounding box center [59, 284] width 43 height 17
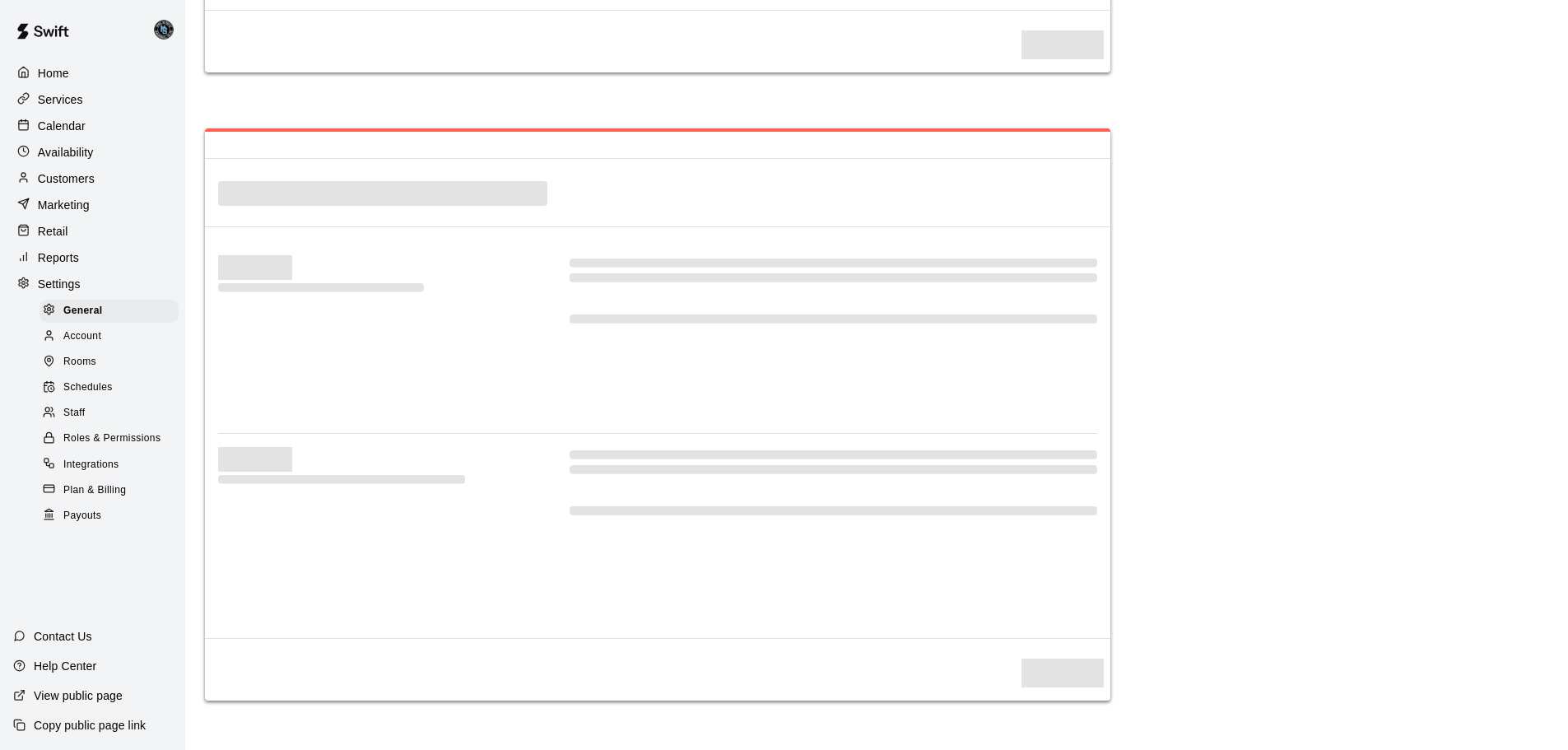
select select "**"
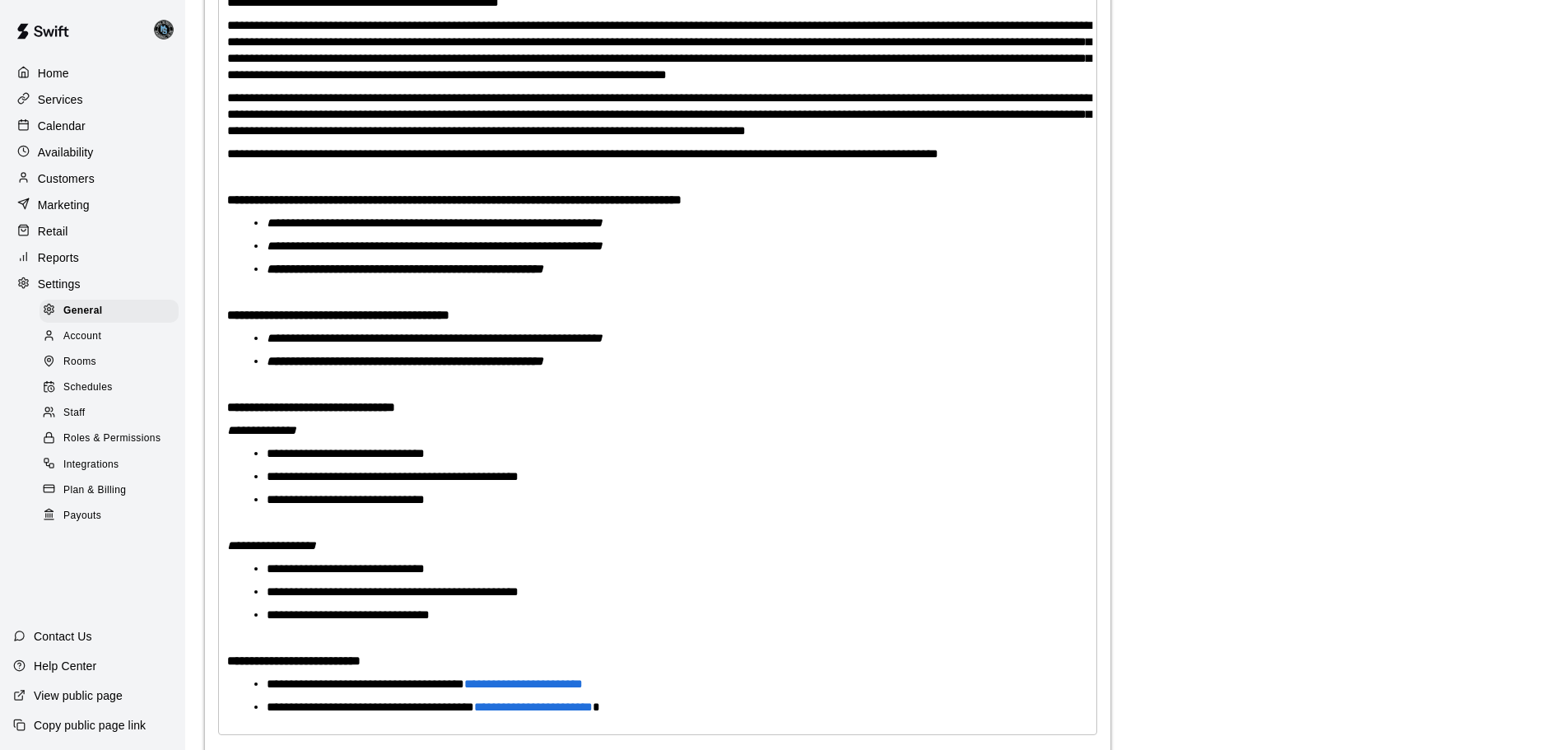
scroll to position [3888, 0]
click at [83, 422] on span "Staff" at bounding box center [75, 414] width 22 height 17
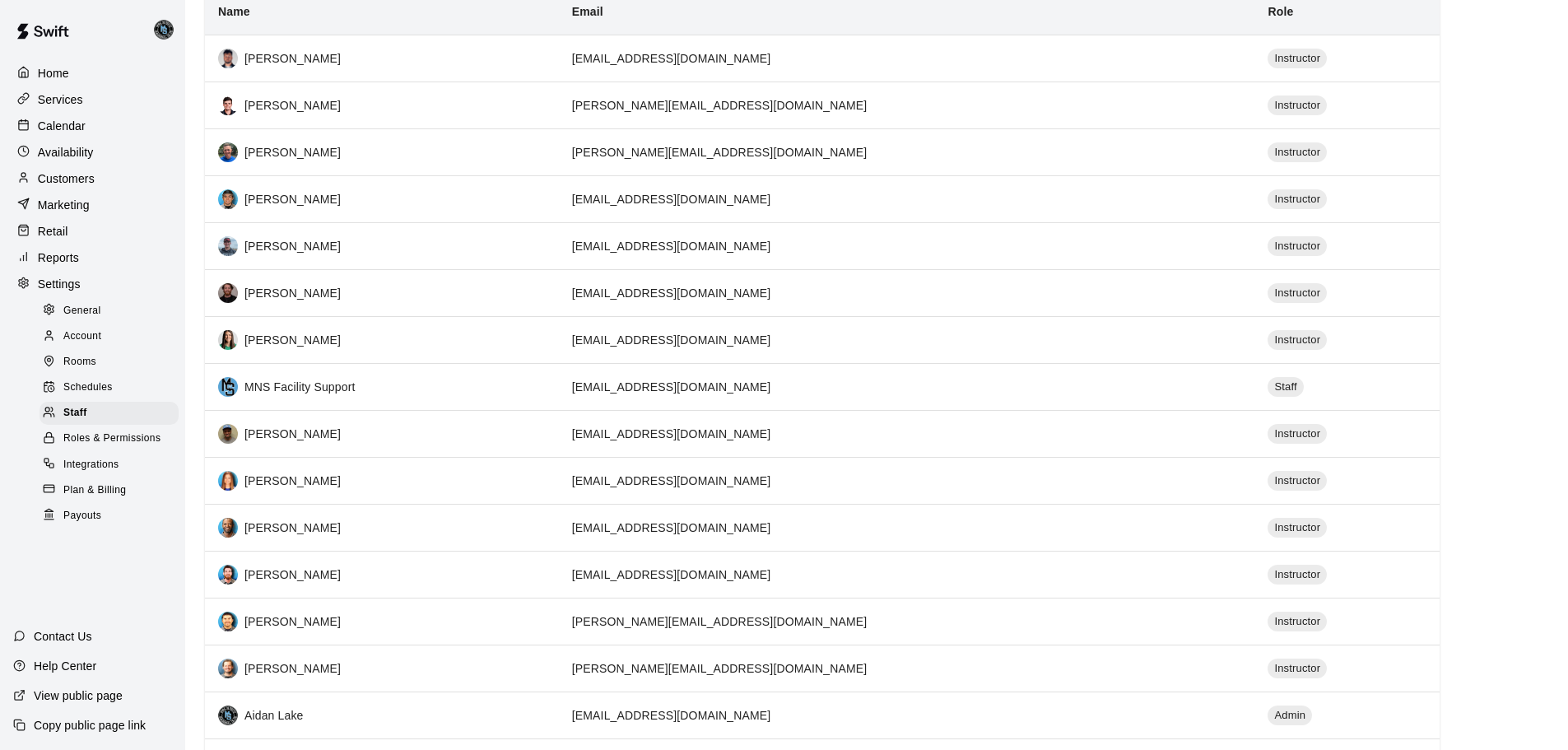
scroll to position [180, 0]
click at [59, 126] on p "Calendar" at bounding box center [61, 126] width 48 height 17
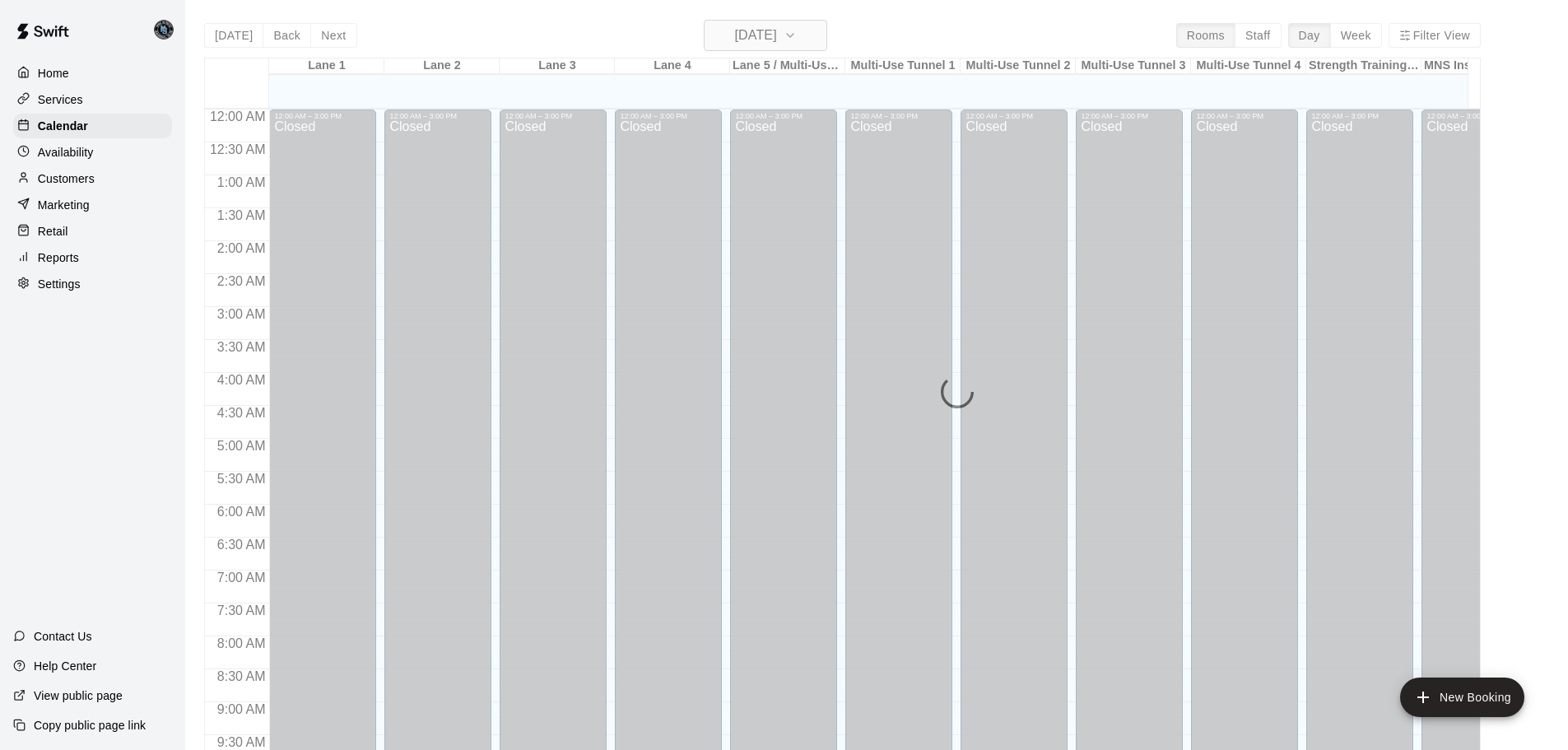
click at [777, 35] on h6 "[DATE]" at bounding box center [756, 34] width 42 height 23
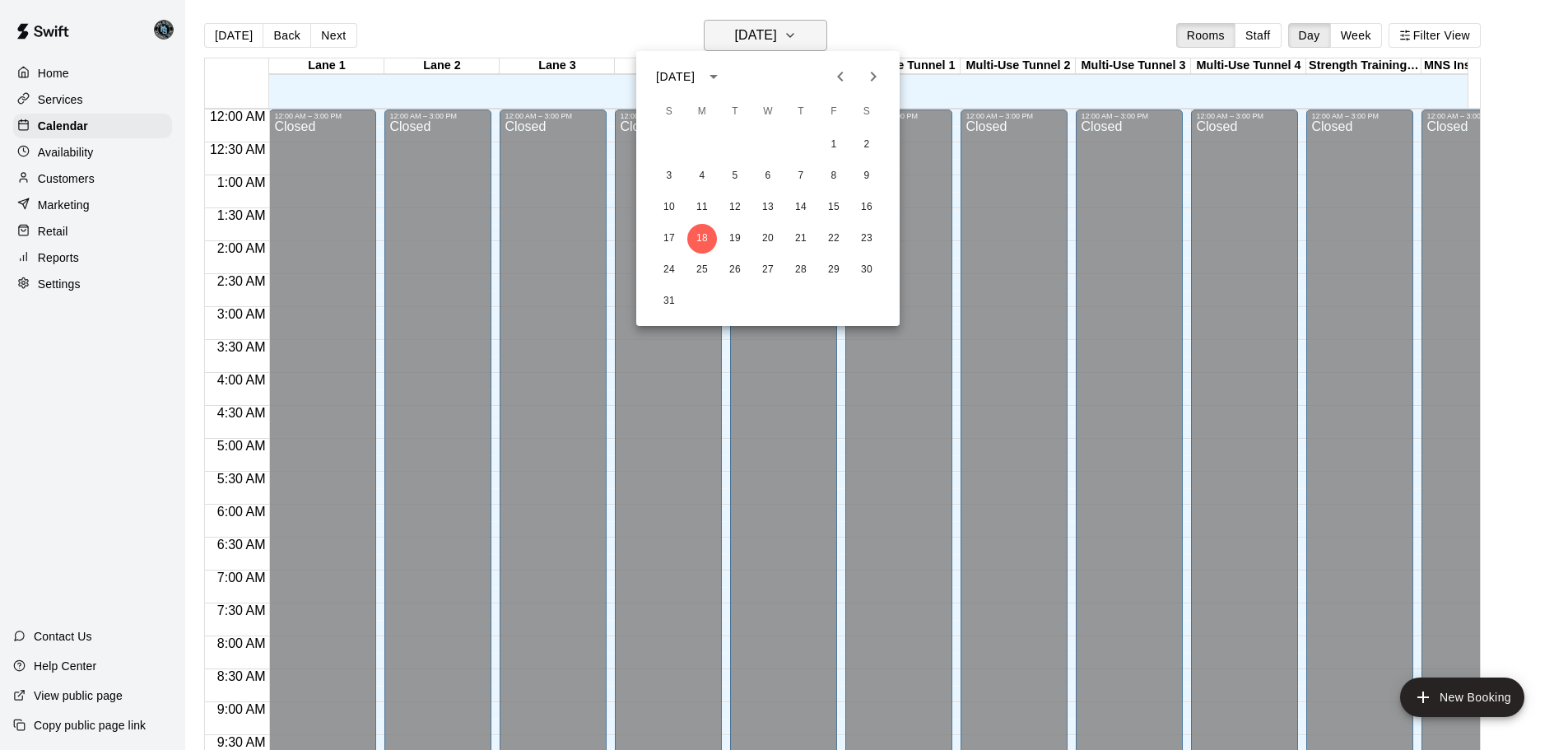
scroll to position [872, 0]
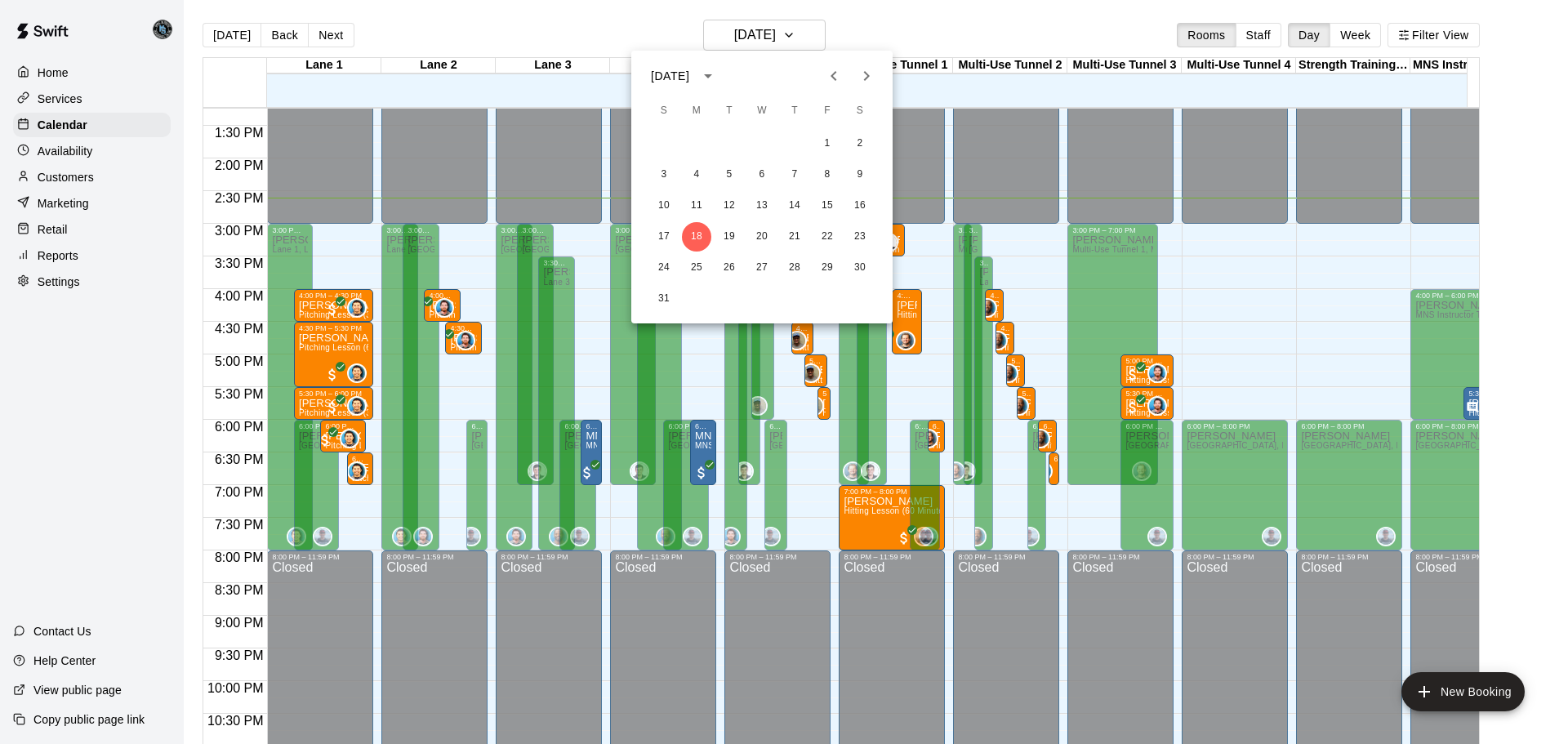
click at [470, 17] on div at bounding box center [784, 372] width 1568 height 744
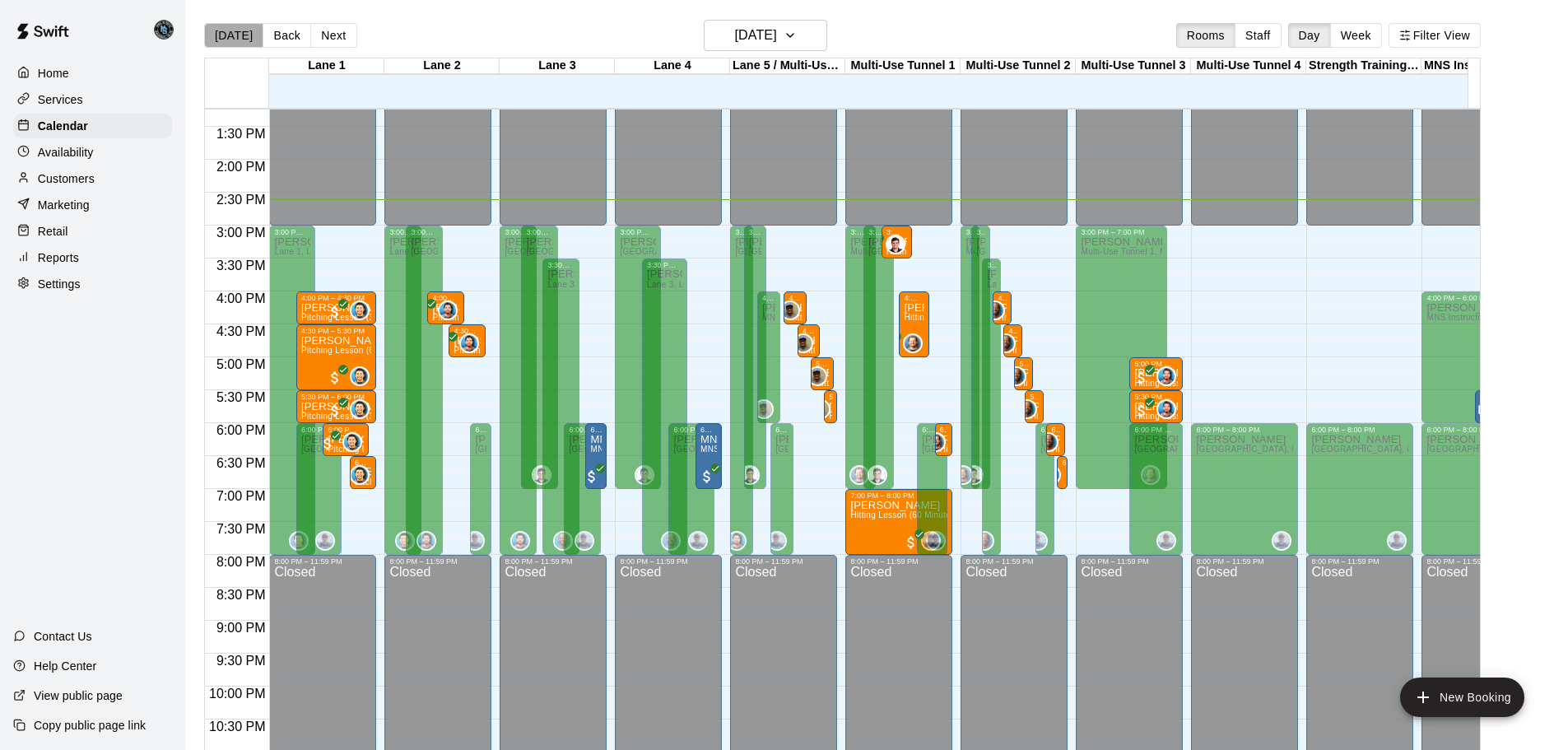
click at [246, 37] on button "[DATE]" at bounding box center [233, 34] width 60 height 24
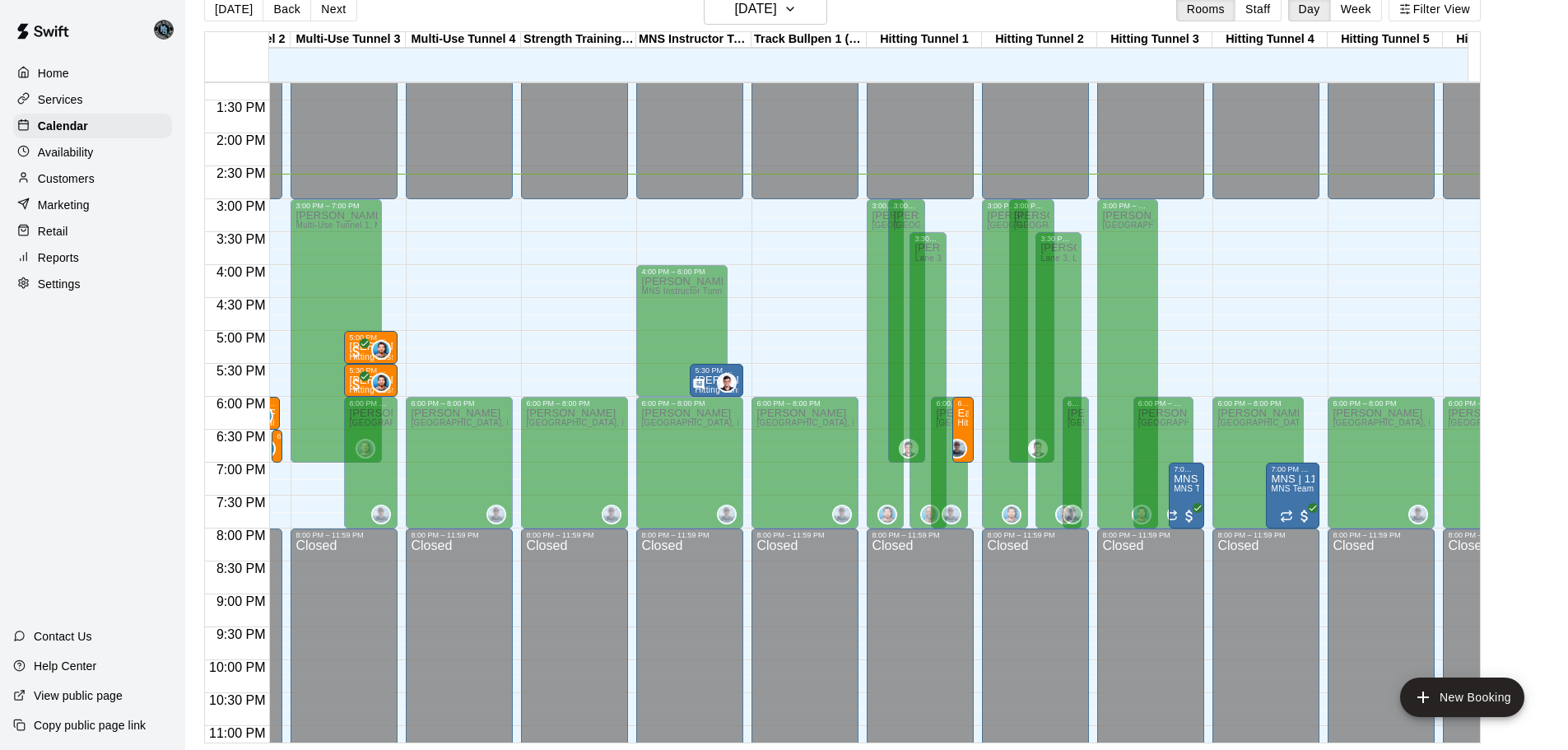
scroll to position [0, 779]
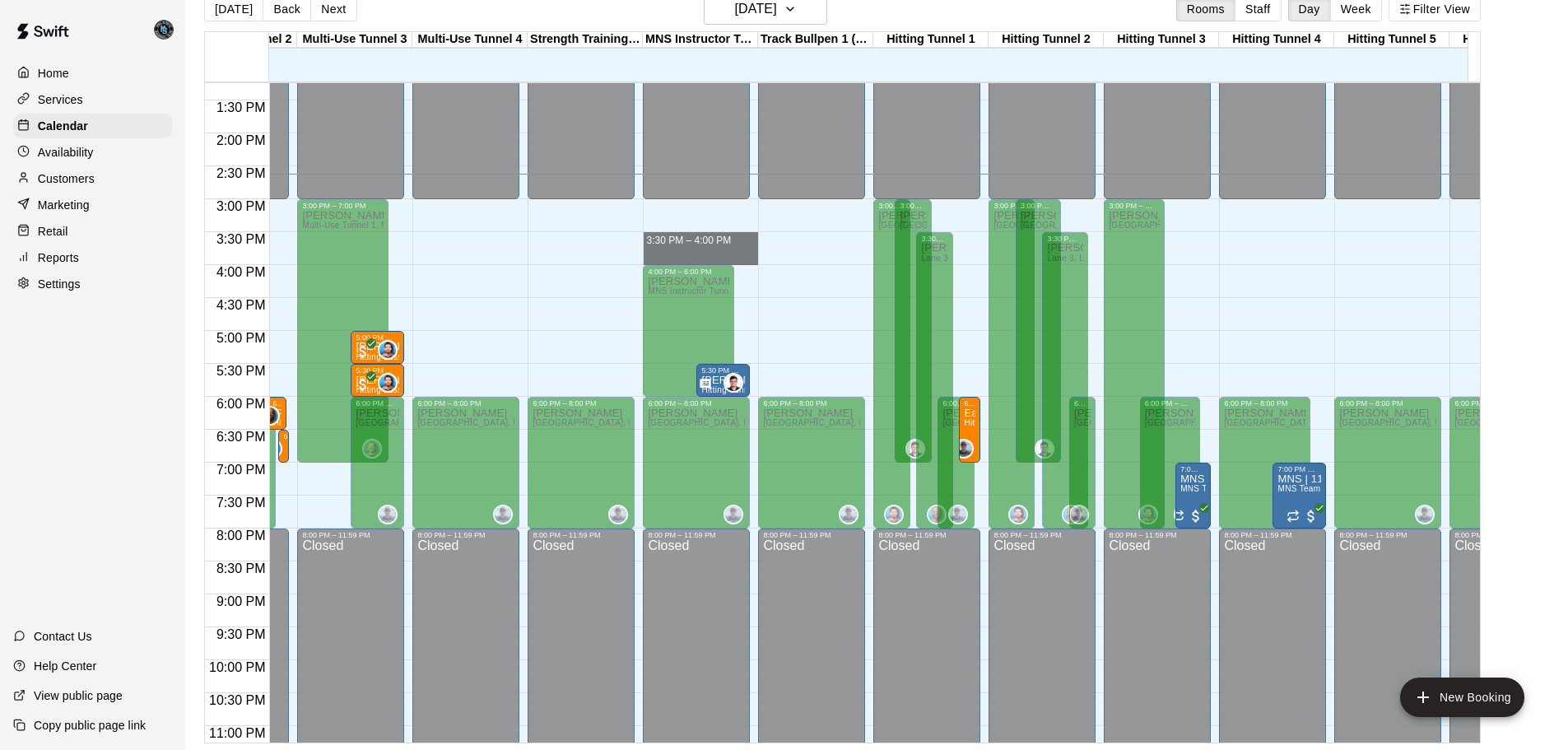
drag, startPoint x: 724, startPoint y: 236, endPoint x: 721, endPoint y: 259, distance: 23.2
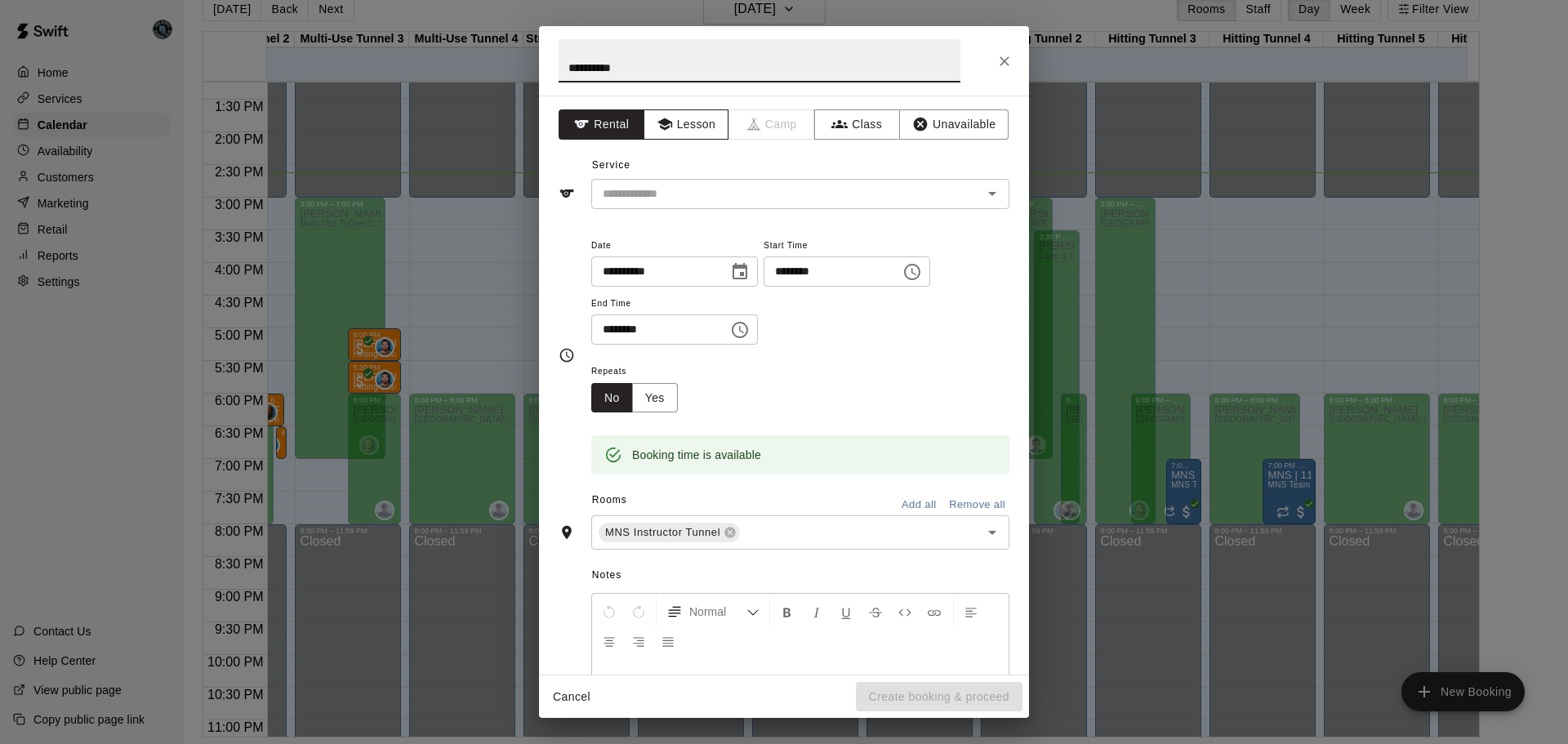
type input "**********"
click at [691, 124] on button "Lesson" at bounding box center [686, 125] width 86 height 30
click at [693, 200] on input "text" at bounding box center [776, 194] width 360 height 21
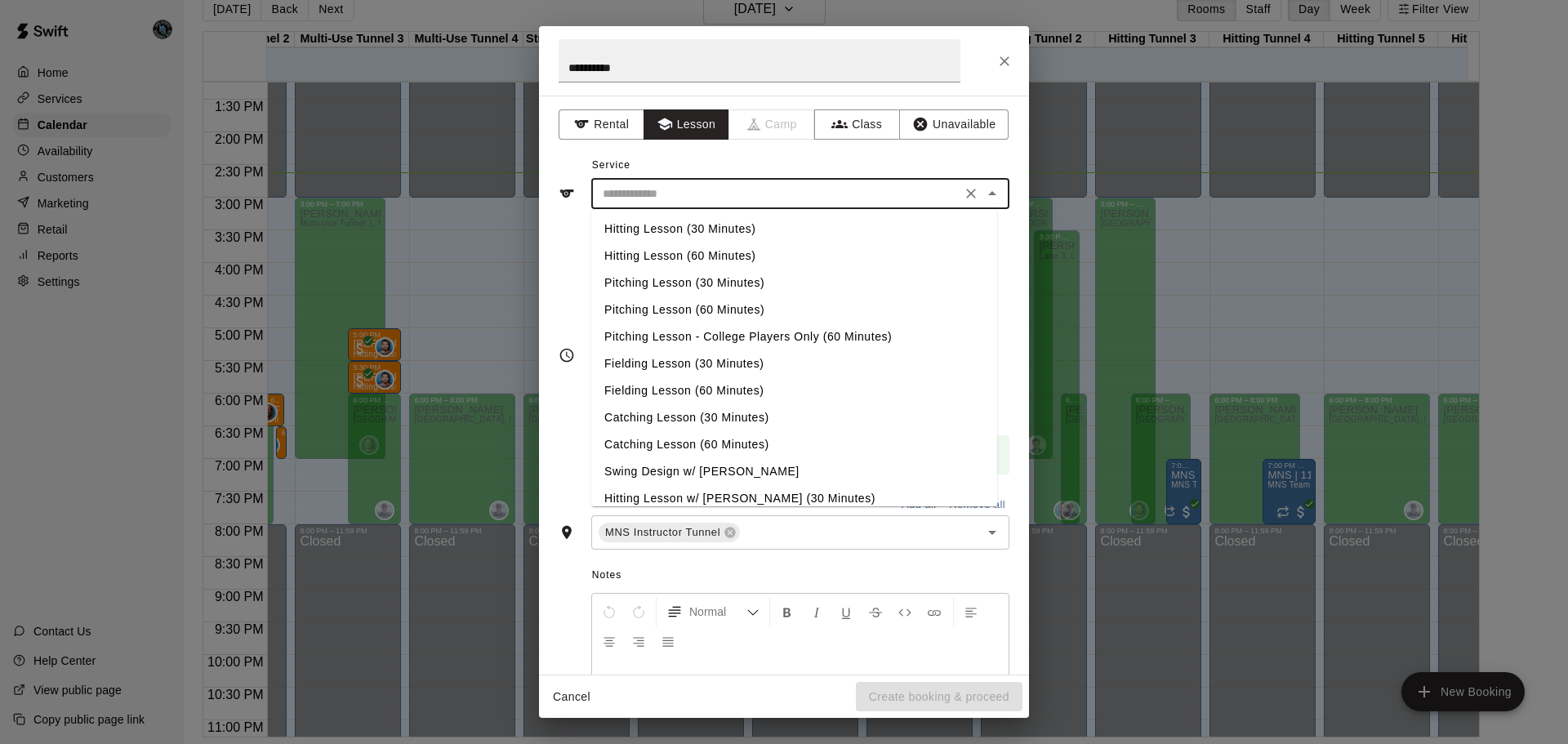
click at [722, 360] on li "Fielding Lesson (30 Minutes)" at bounding box center [794, 364] width 406 height 27
type input "**********"
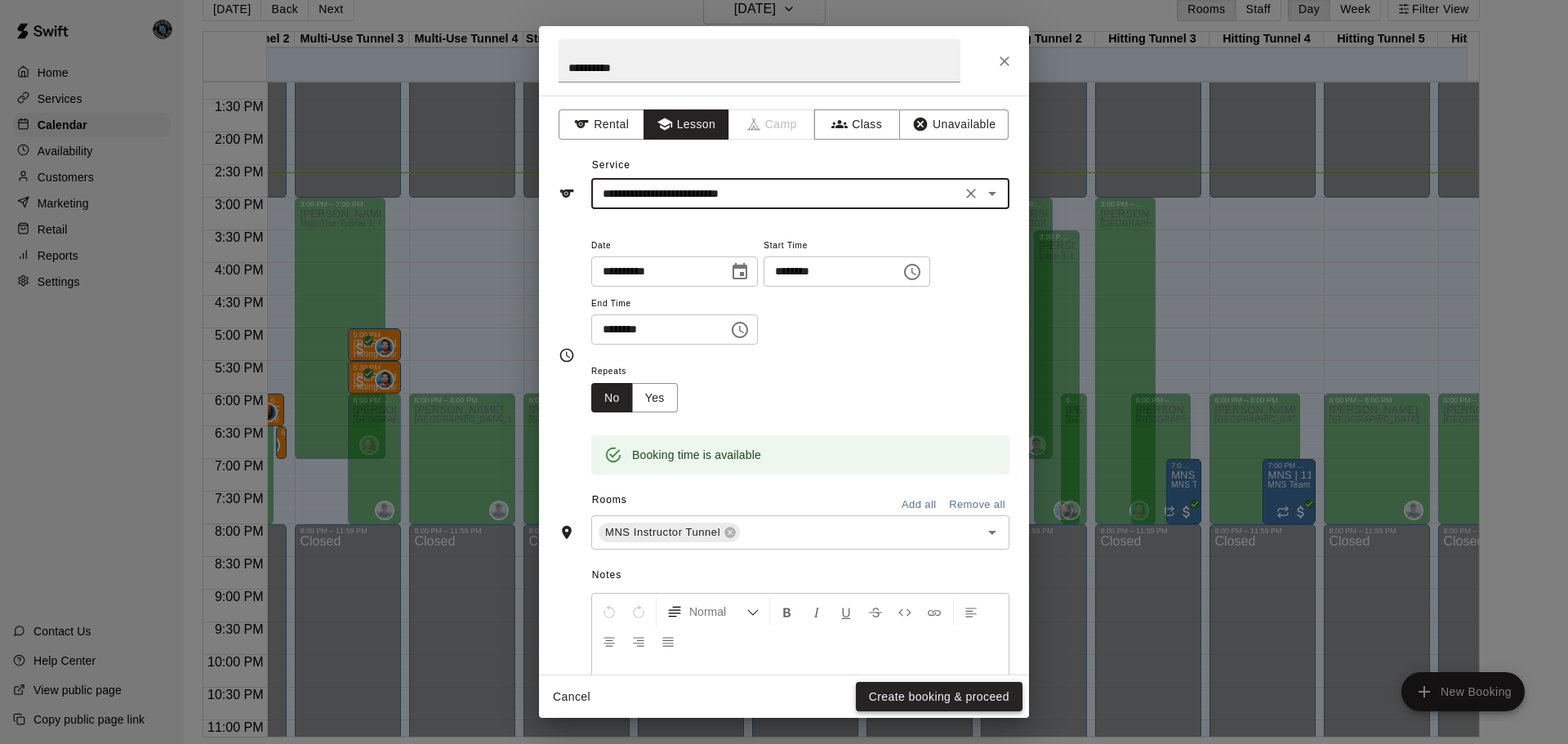
click at [914, 700] on button "Create booking & proceed" at bounding box center [939, 697] width 166 height 30
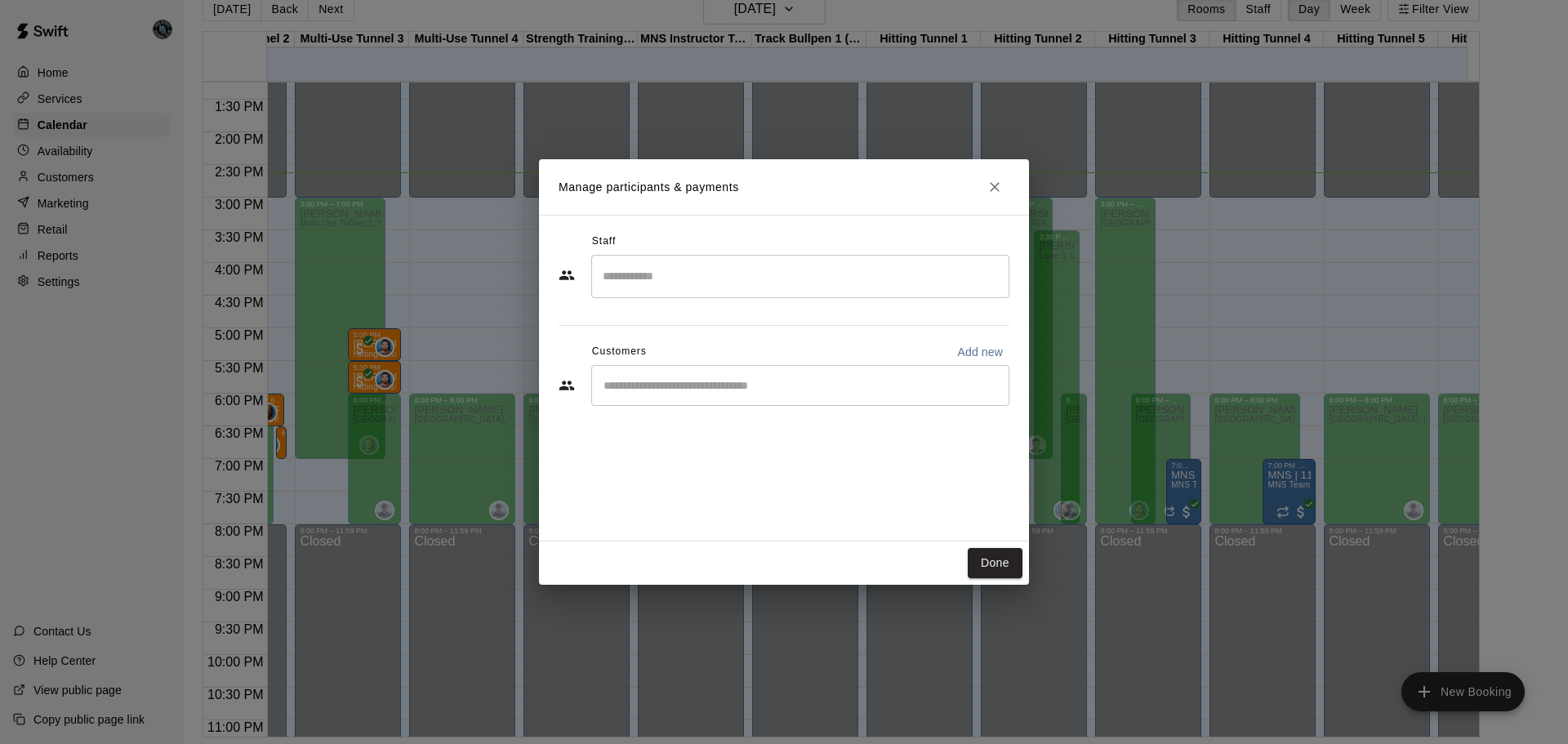
click at [696, 271] on input "Search staff" at bounding box center [800, 276] width 403 height 28
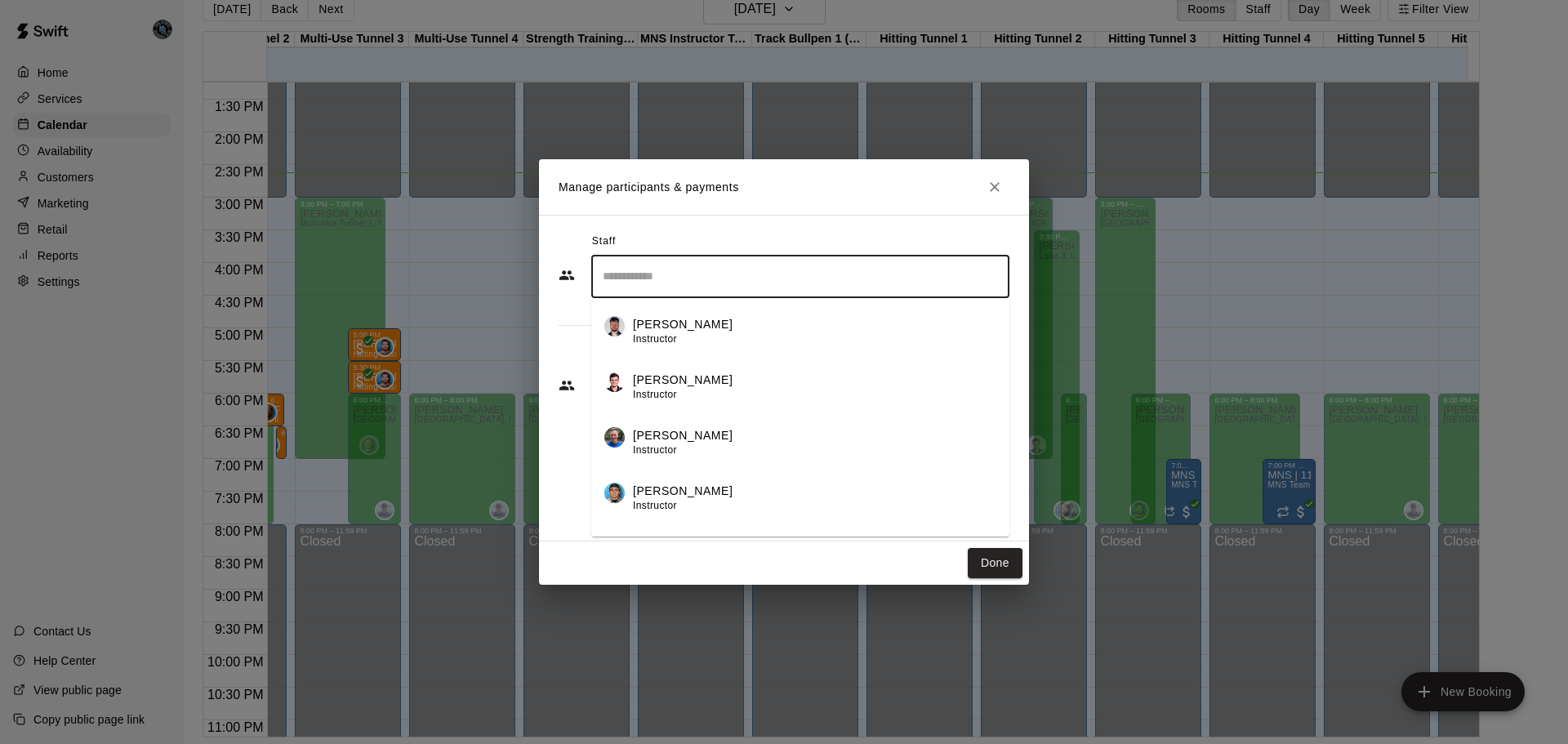
click at [739, 378] on div "[PERSON_NAME] Instructor" at bounding box center [814, 388] width 364 height 32
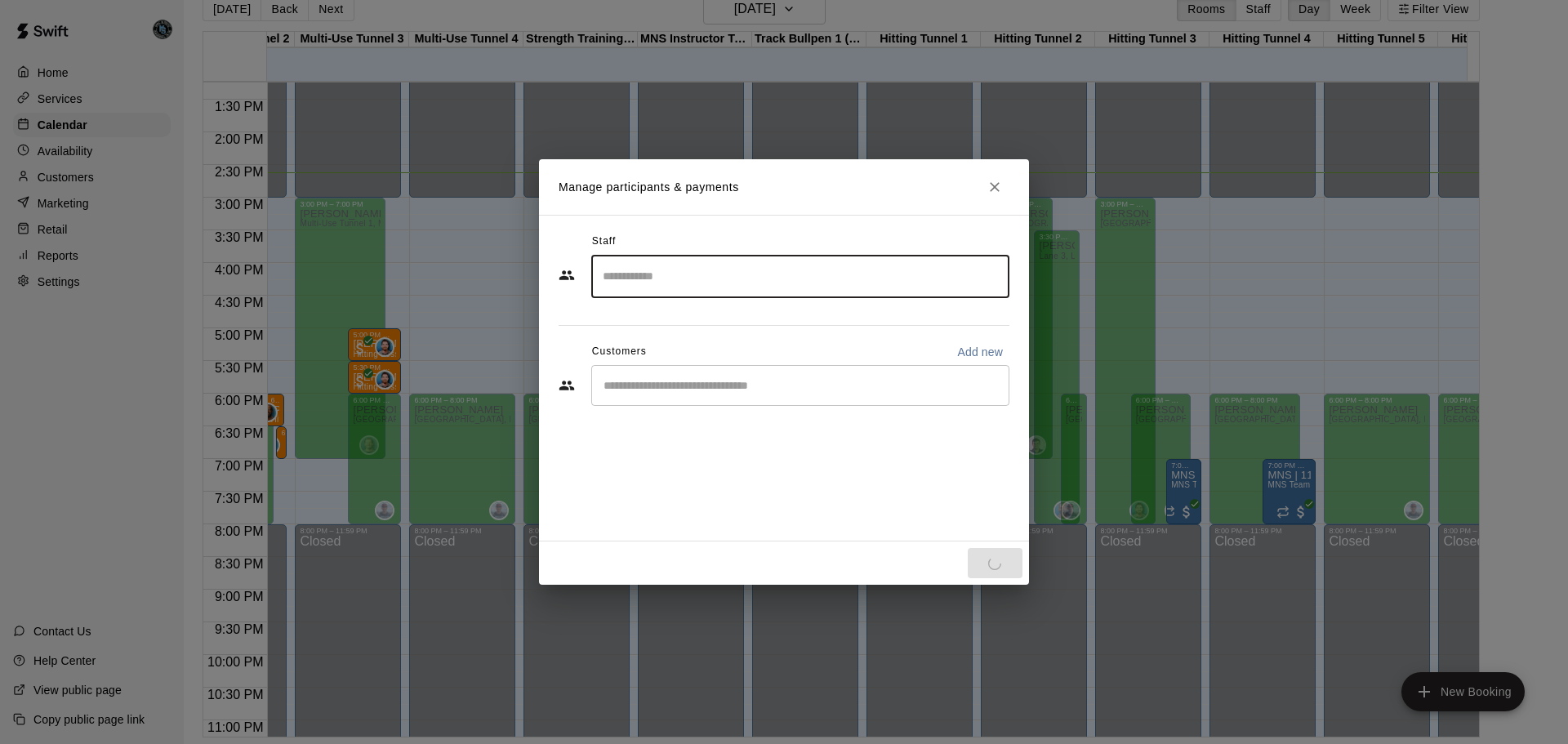
click at [714, 387] on input "Start typing to search customers..." at bounding box center [800, 386] width 403 height 17
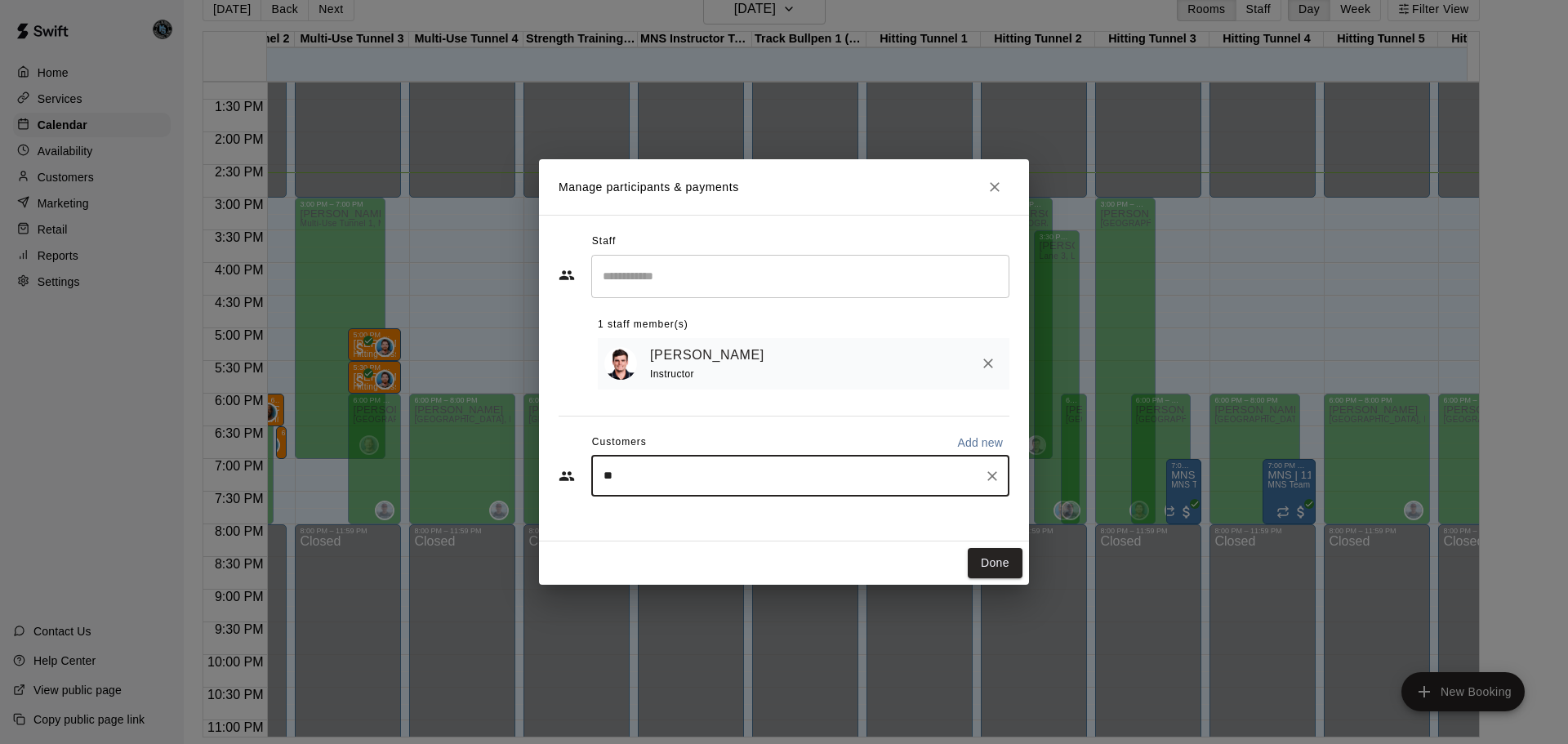
type input "*"
type input "****"
click at [682, 525] on div "[PERSON_NAME] [EMAIL_ADDRESS][DOMAIN_NAME]" at bounding box center [725, 526] width 176 height 35
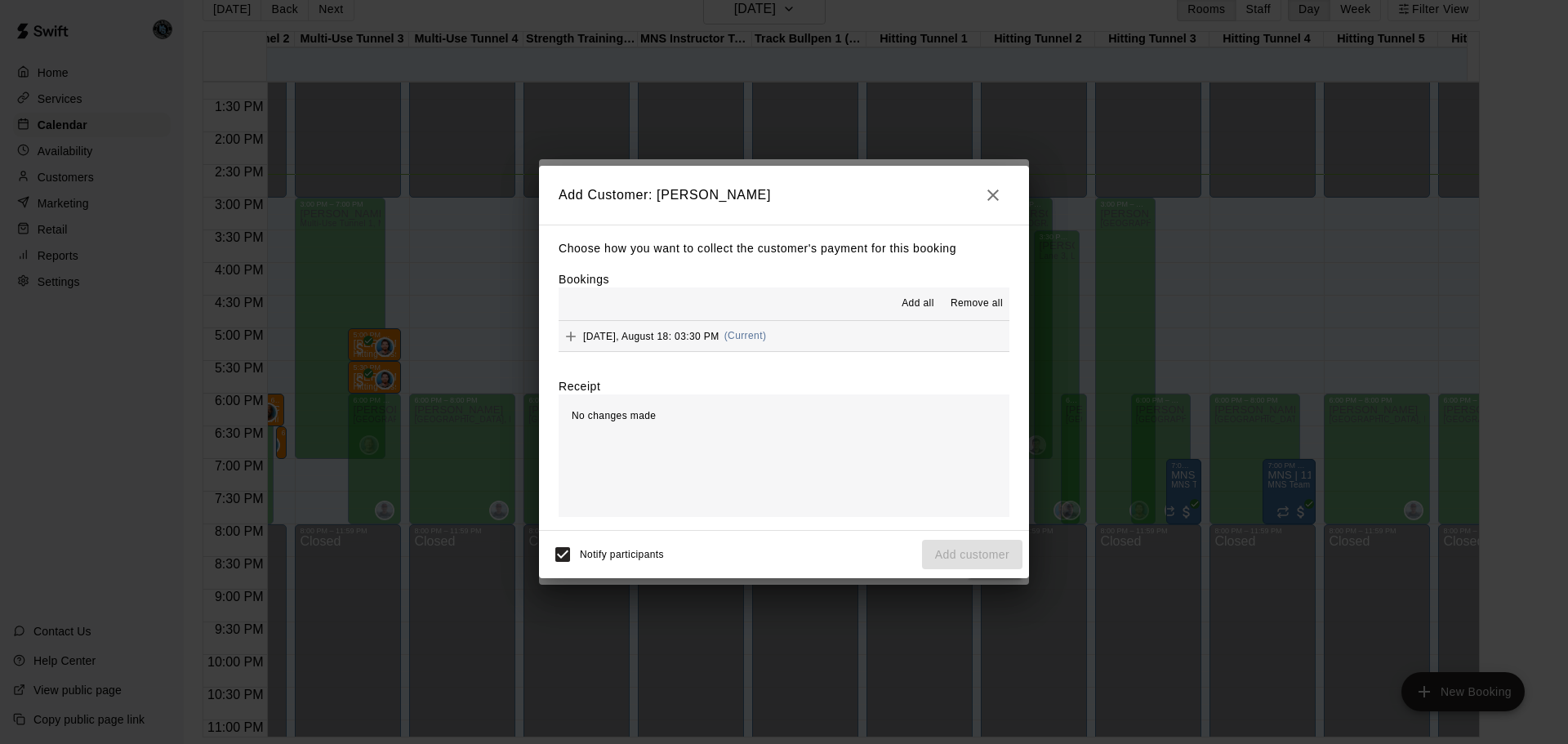
click at [927, 302] on span "Add all" at bounding box center [918, 304] width 32 height 17
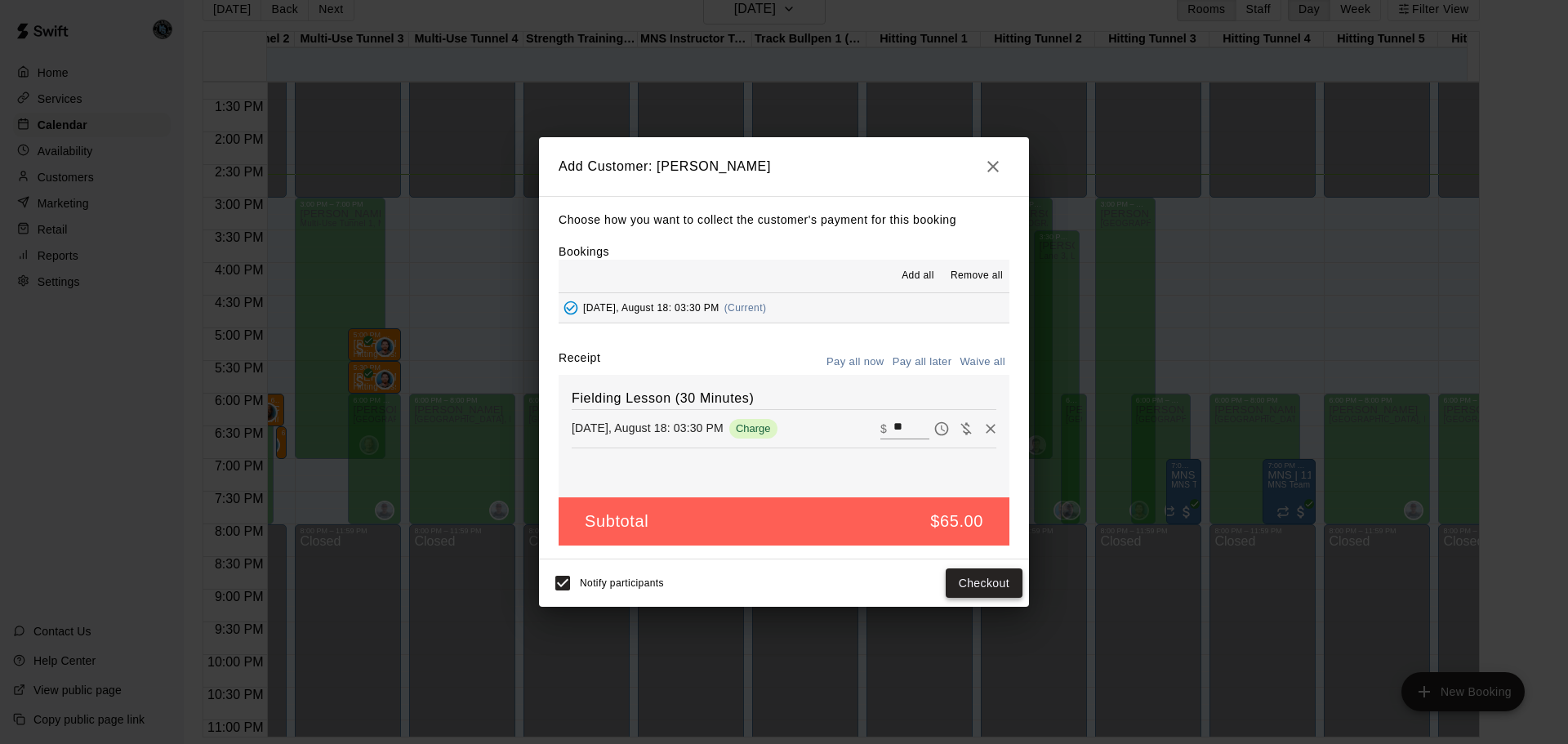
click at [991, 584] on button "Checkout" at bounding box center [984, 583] width 77 height 30
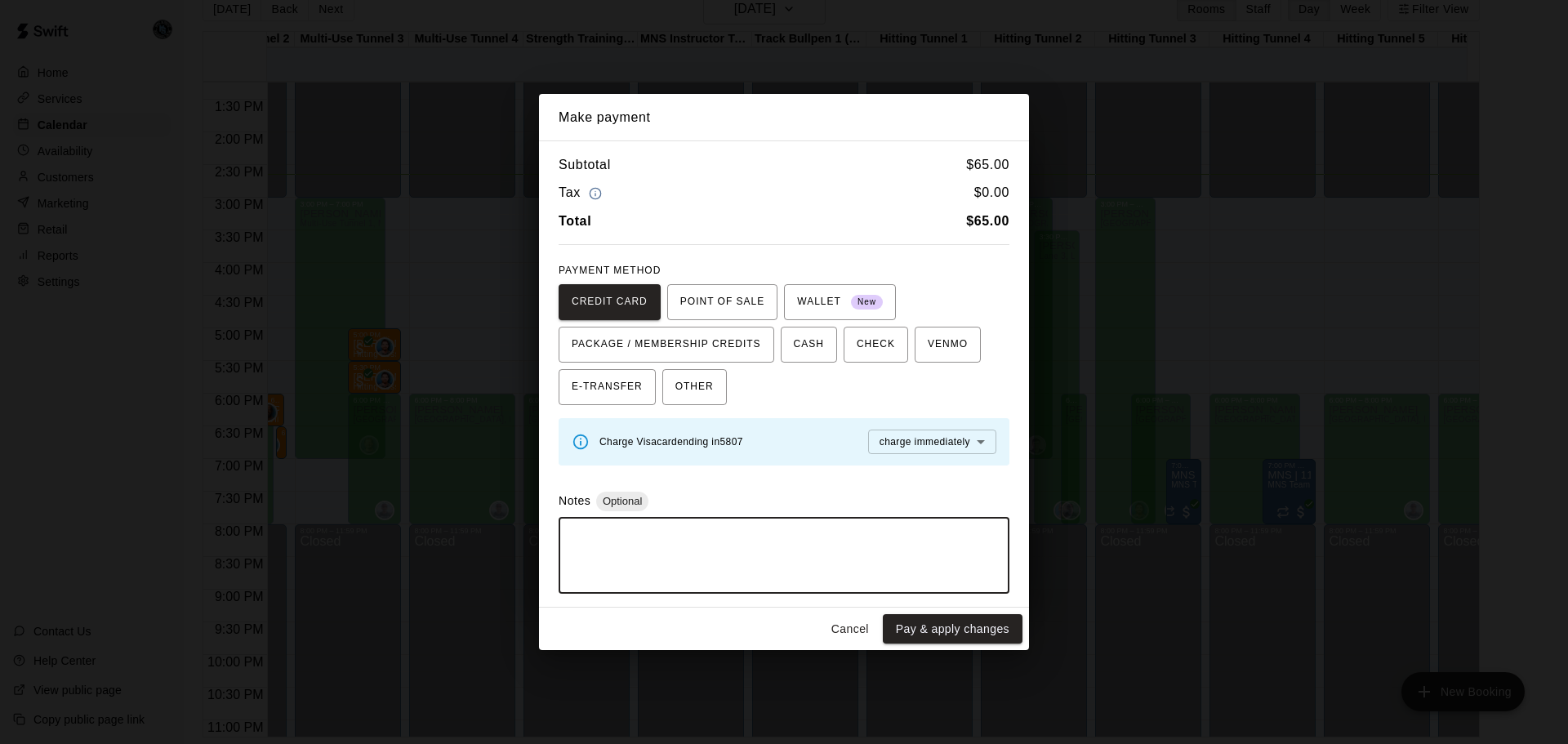
click at [714, 532] on textarea at bounding box center [784, 555] width 428 height 49
type textarea "**********"
click at [969, 630] on button "Pay & apply changes" at bounding box center [952, 629] width 140 height 30
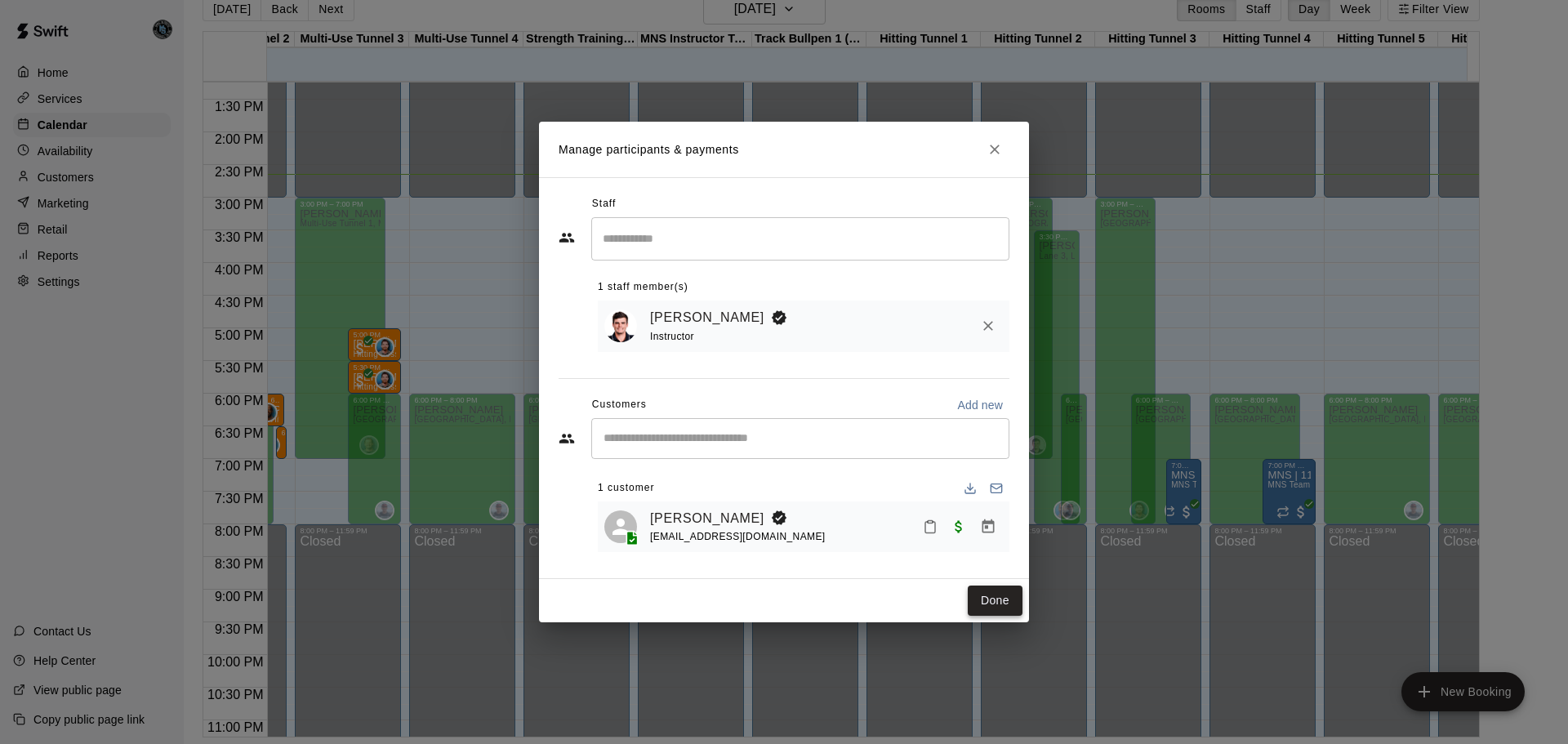
click at [998, 598] on button "Done" at bounding box center [995, 601] width 55 height 30
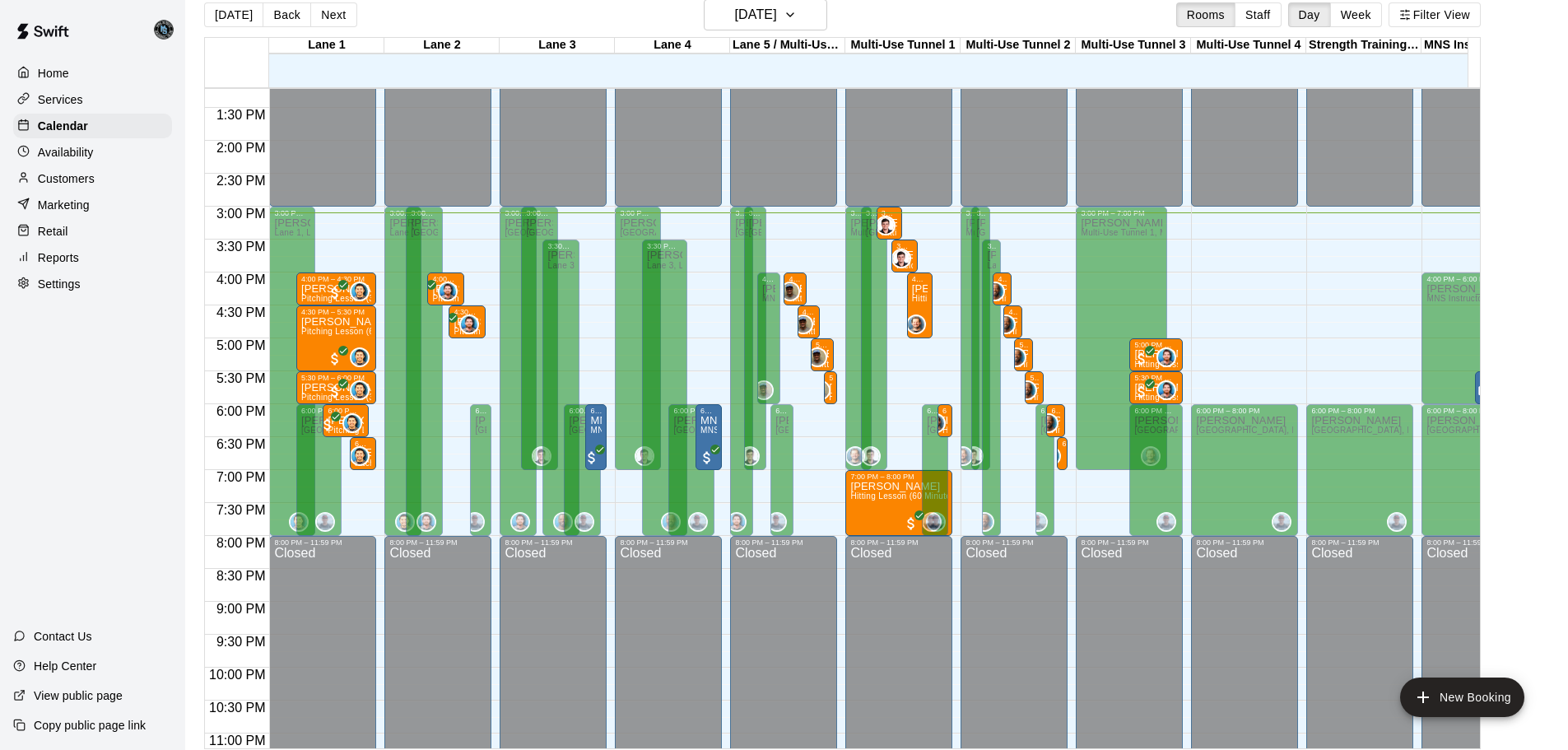
scroll to position [26, 0]
